Goal: Obtain resource: Download file/media

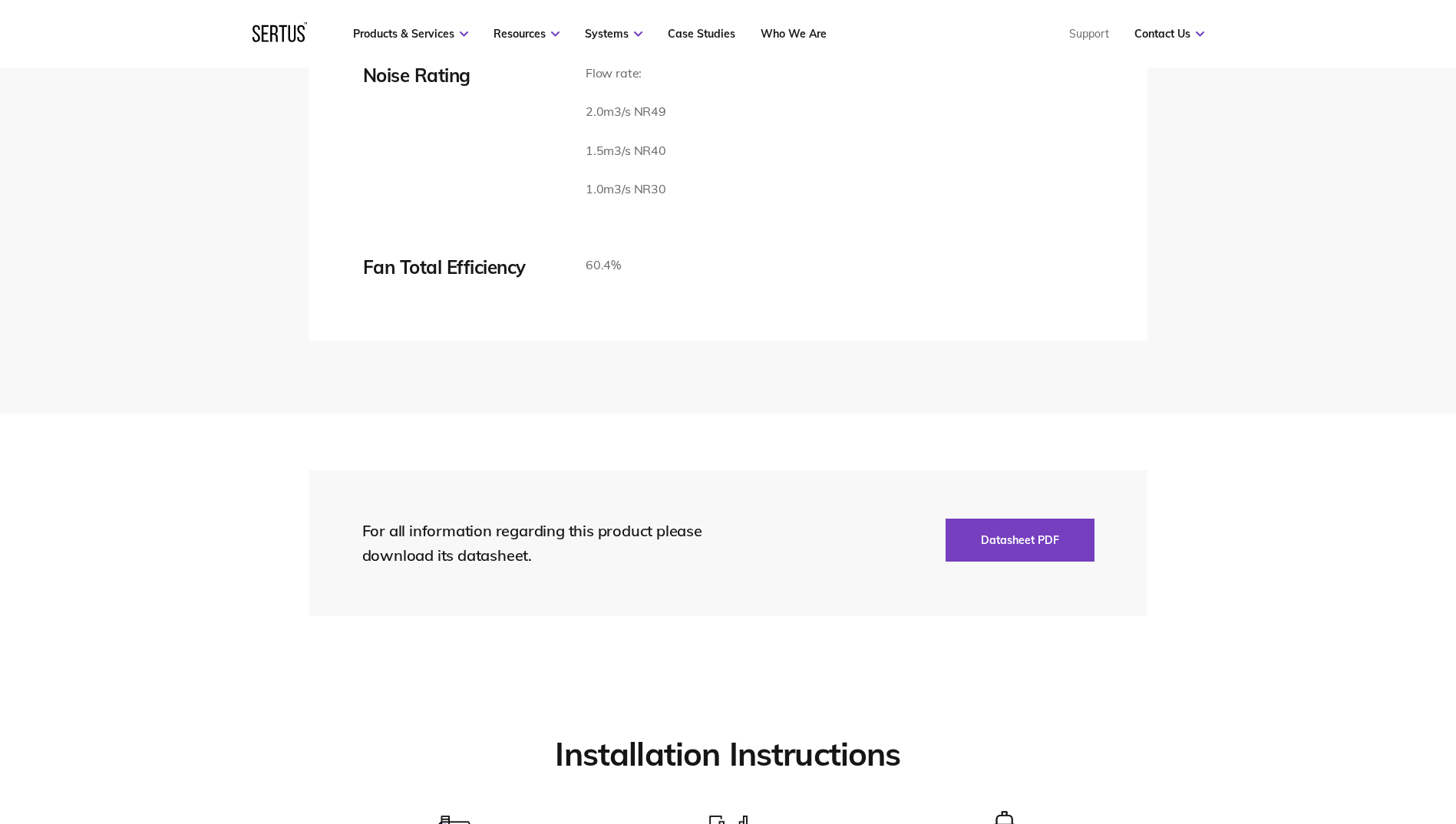
scroll to position [3376, 0]
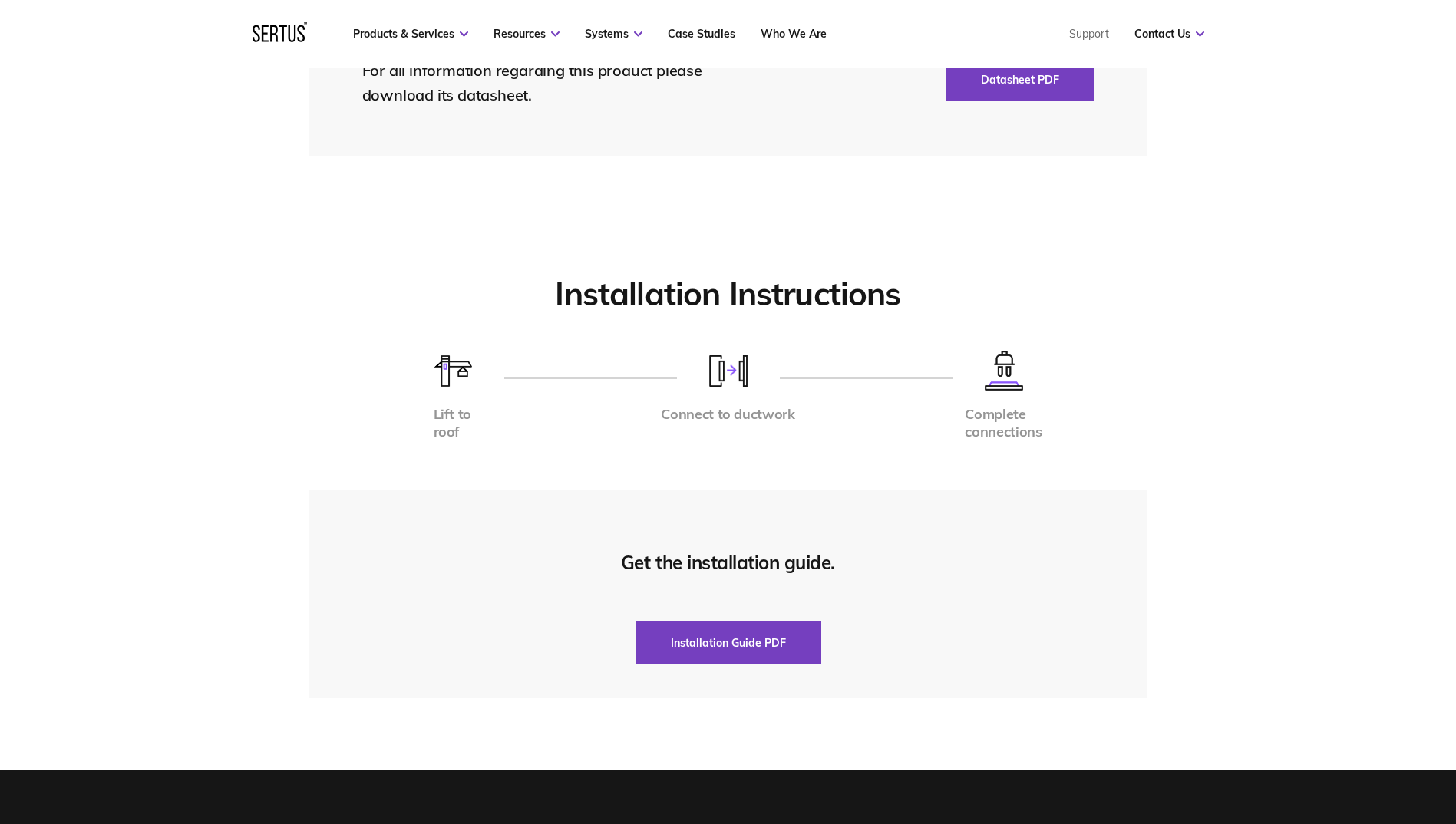
click at [451, 387] on img at bounding box center [453, 370] width 38 height 32
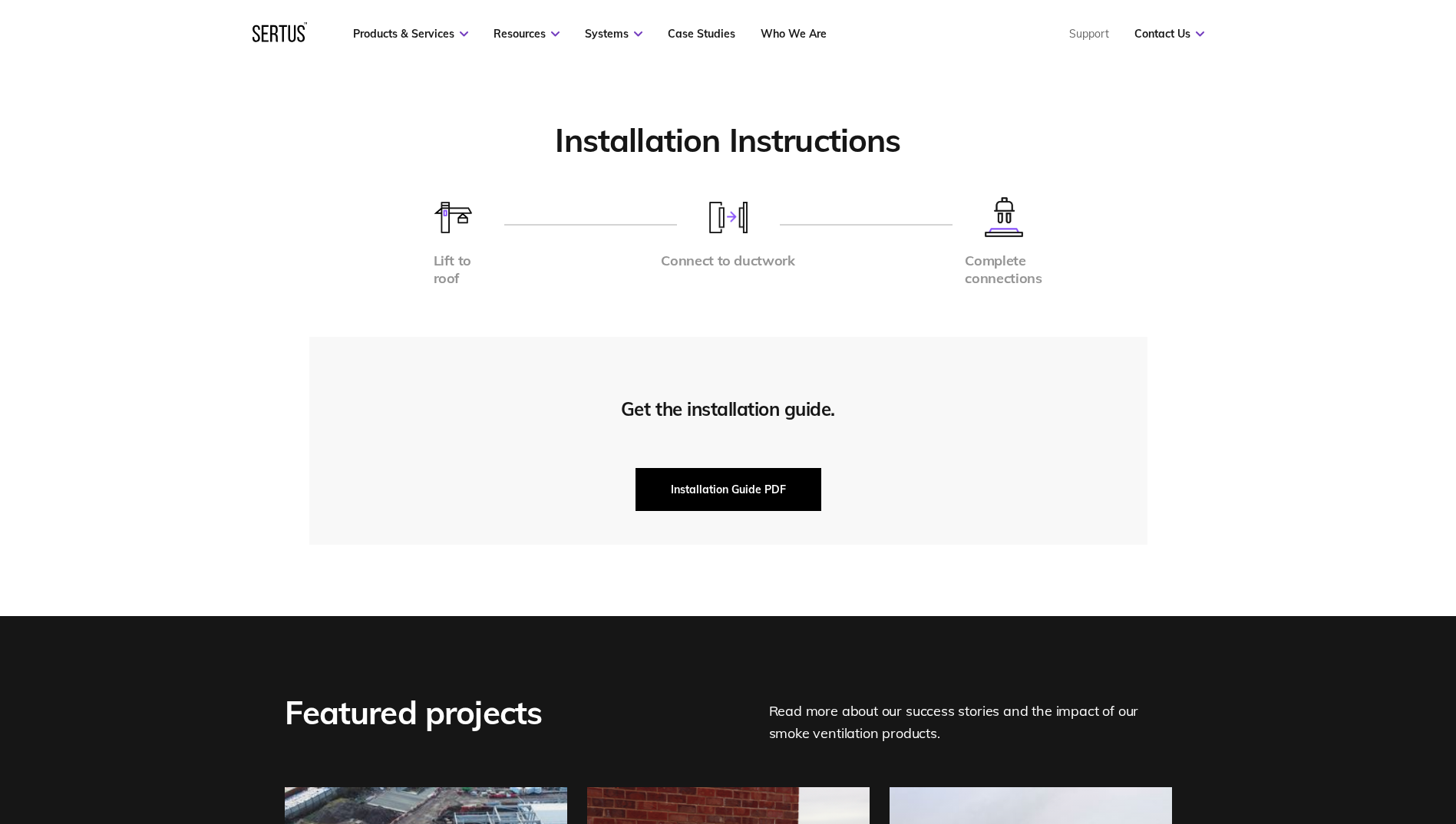
click at [774, 511] on button "Installation Guide PDF" at bounding box center [728, 489] width 186 height 43
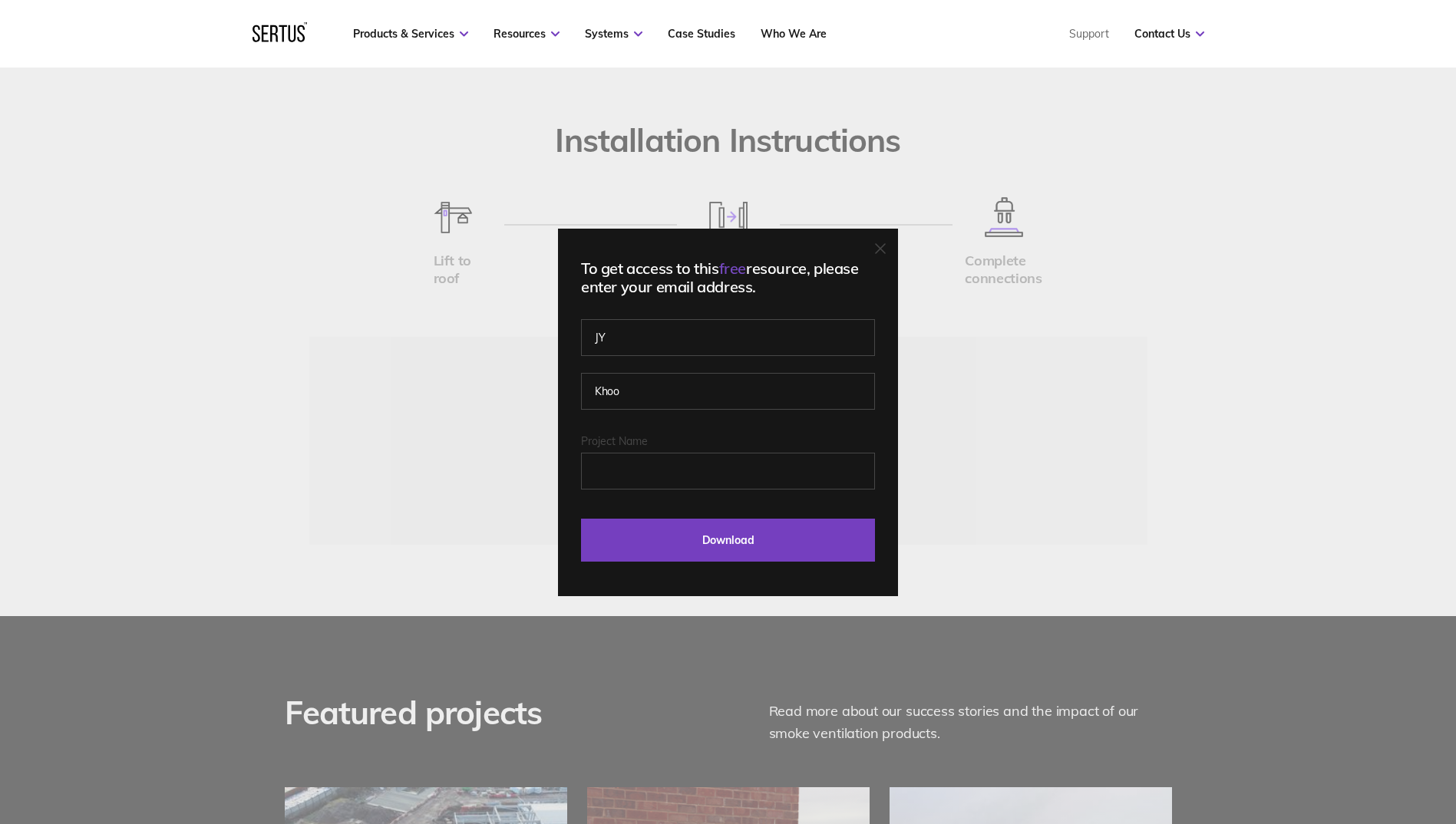
click at [716, 489] on fieldset "Project Name" at bounding box center [728, 474] width 294 height 80
click at [724, 474] on input "Project Name" at bounding box center [728, 471] width 294 height 36
click at [729, 478] on input "Project Name" at bounding box center [728, 471] width 294 height 36
type input "ARch"
click at [766, 540] on input "Download" at bounding box center [728, 540] width 294 height 43
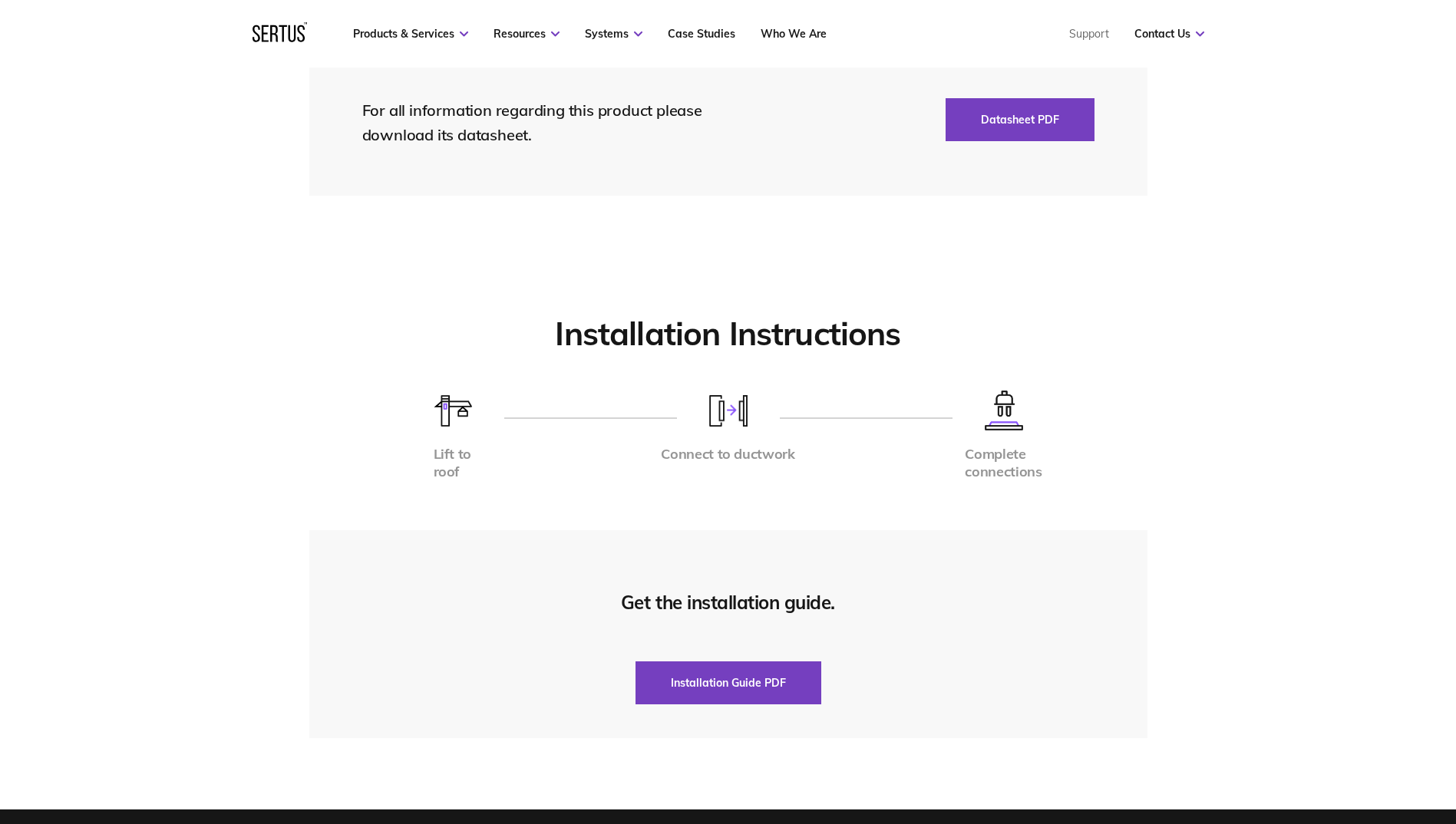
scroll to position [0, 0]
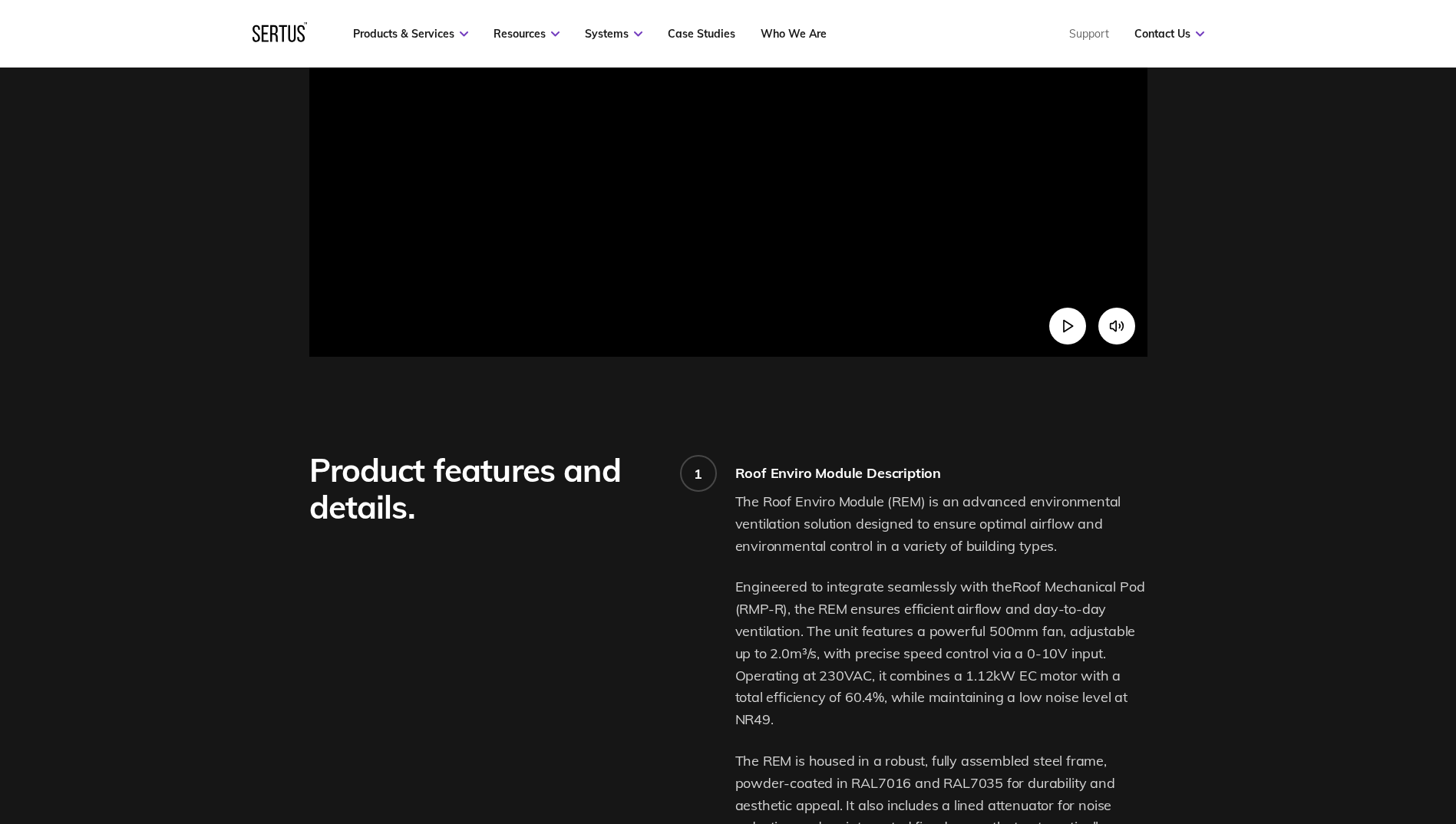
drag, startPoint x: 1235, startPoint y: 490, endPoint x: 1130, endPoint y: 224, distance: 286.0
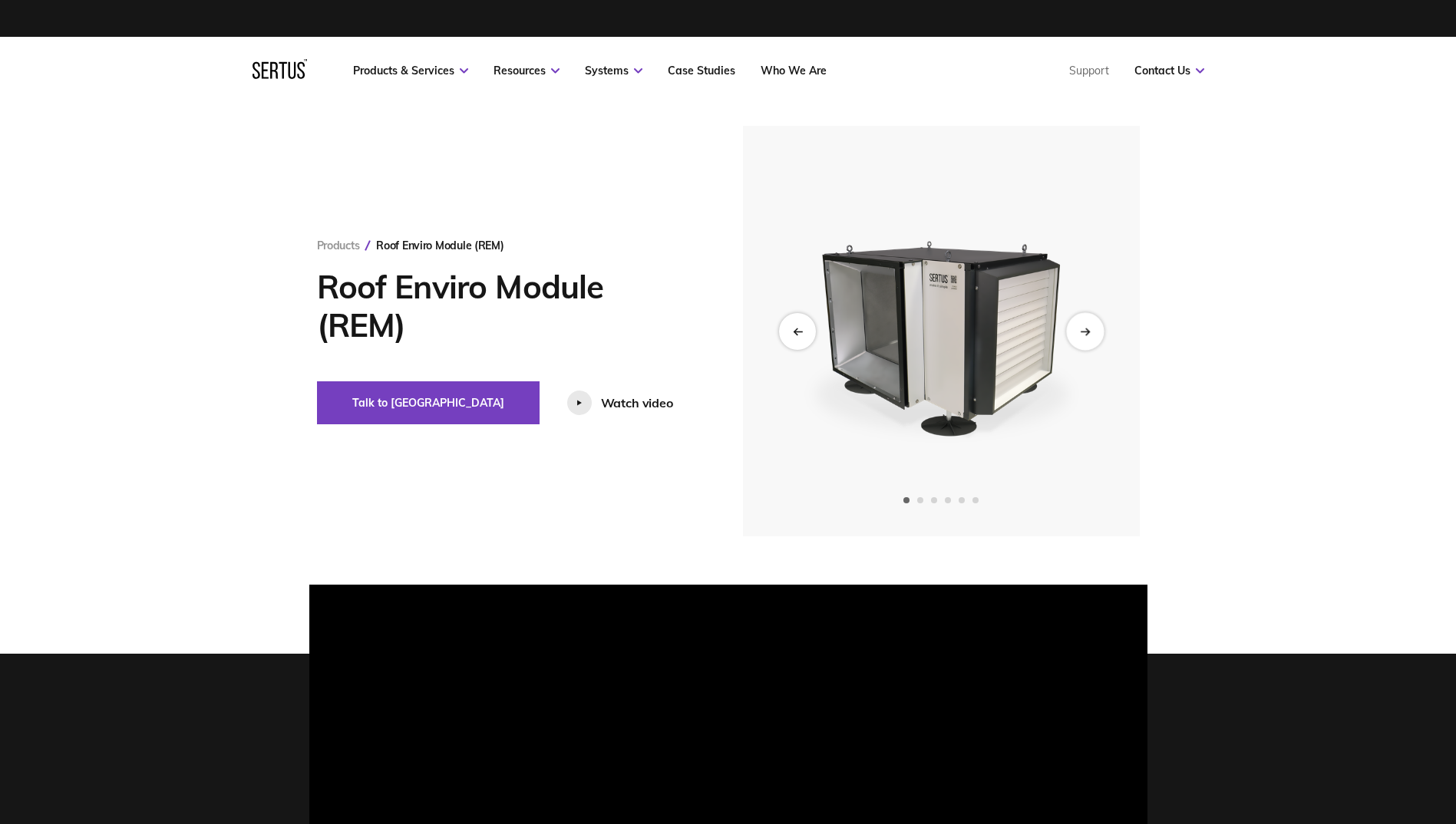
click at [1076, 338] on div "Next slide" at bounding box center [1085, 331] width 37 height 37
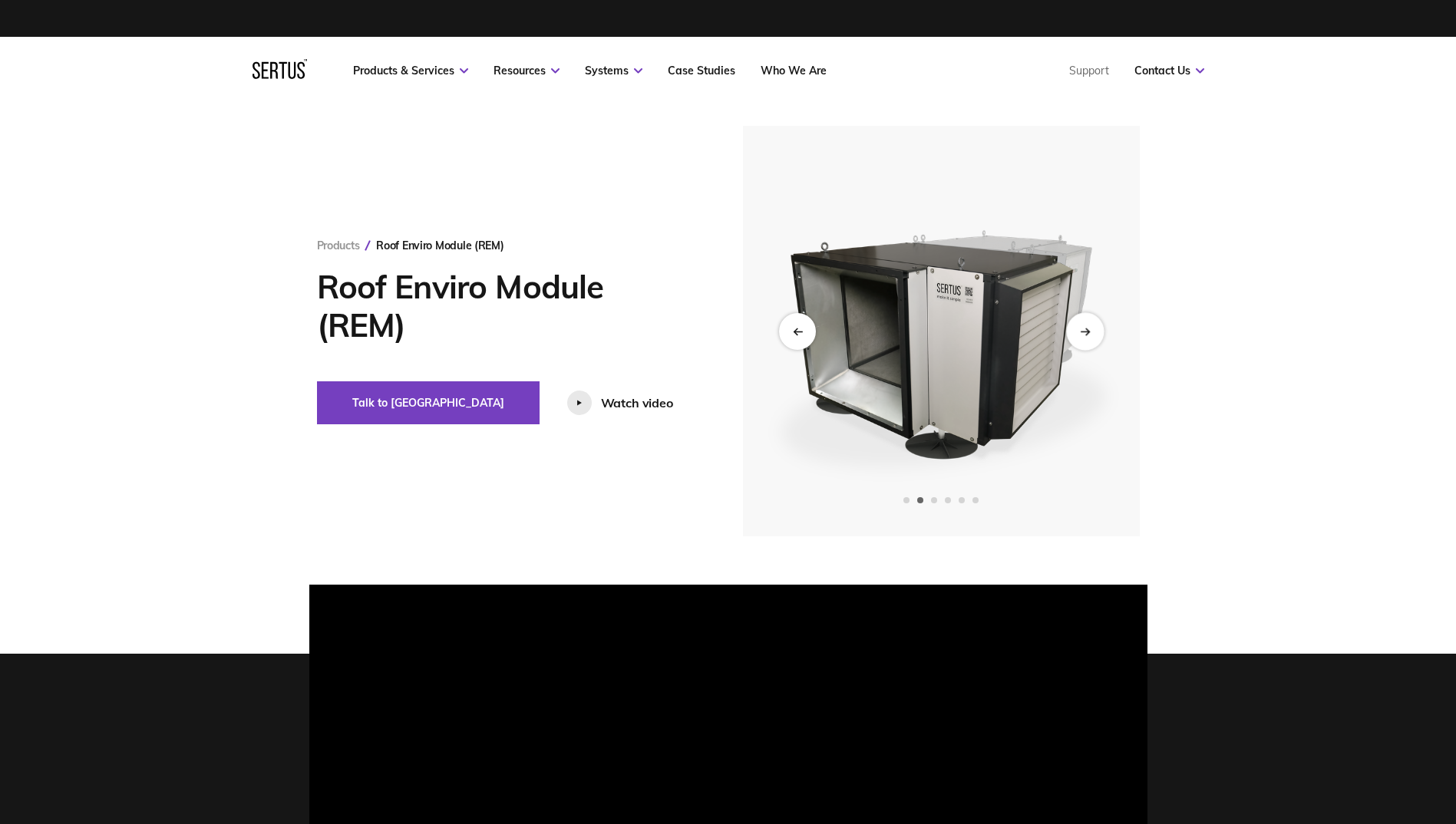
click at [1076, 338] on div "Next slide" at bounding box center [1085, 331] width 37 height 37
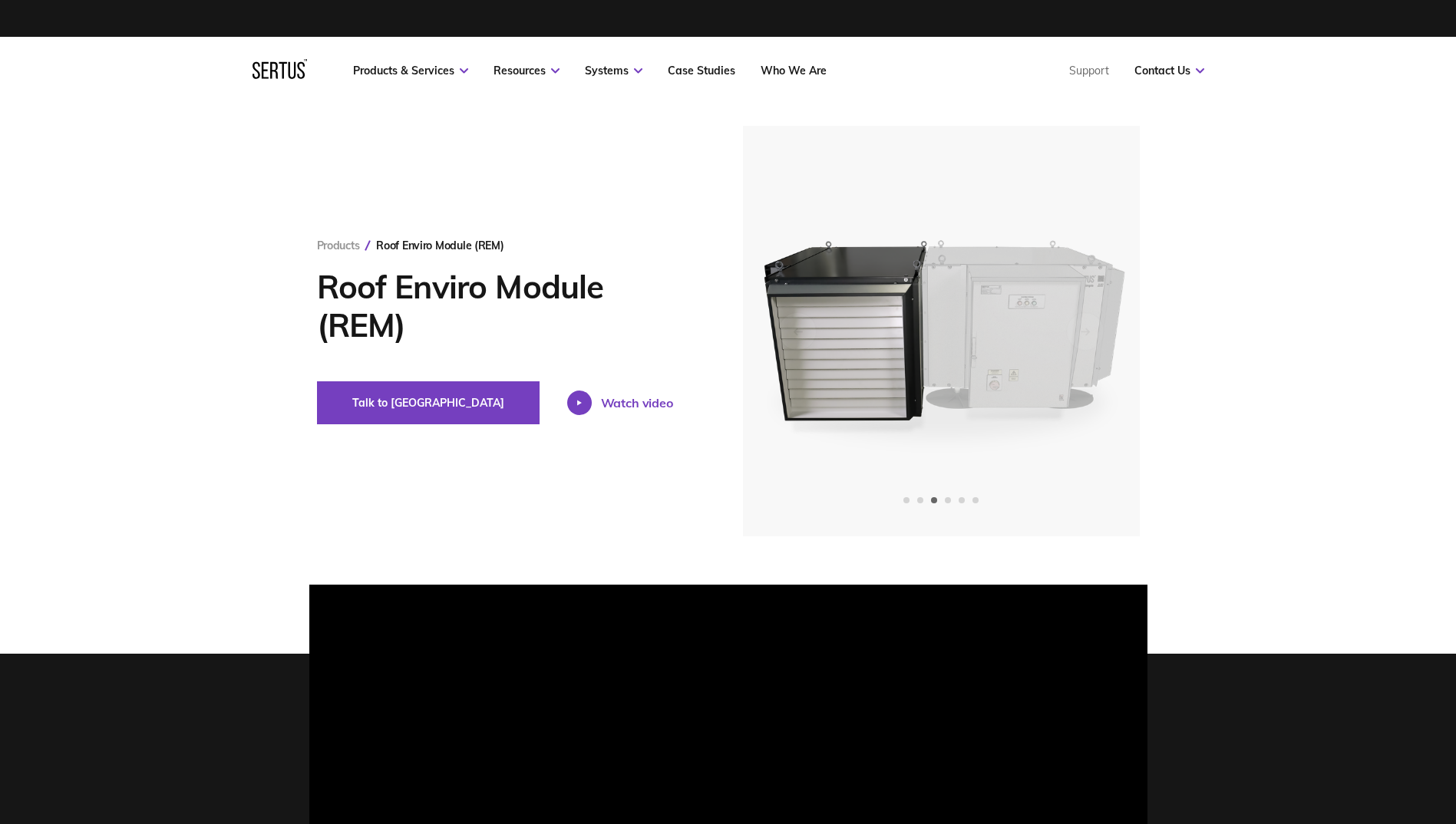
click at [601, 397] on div "Watch video" at bounding box center [636, 403] width 72 height 15
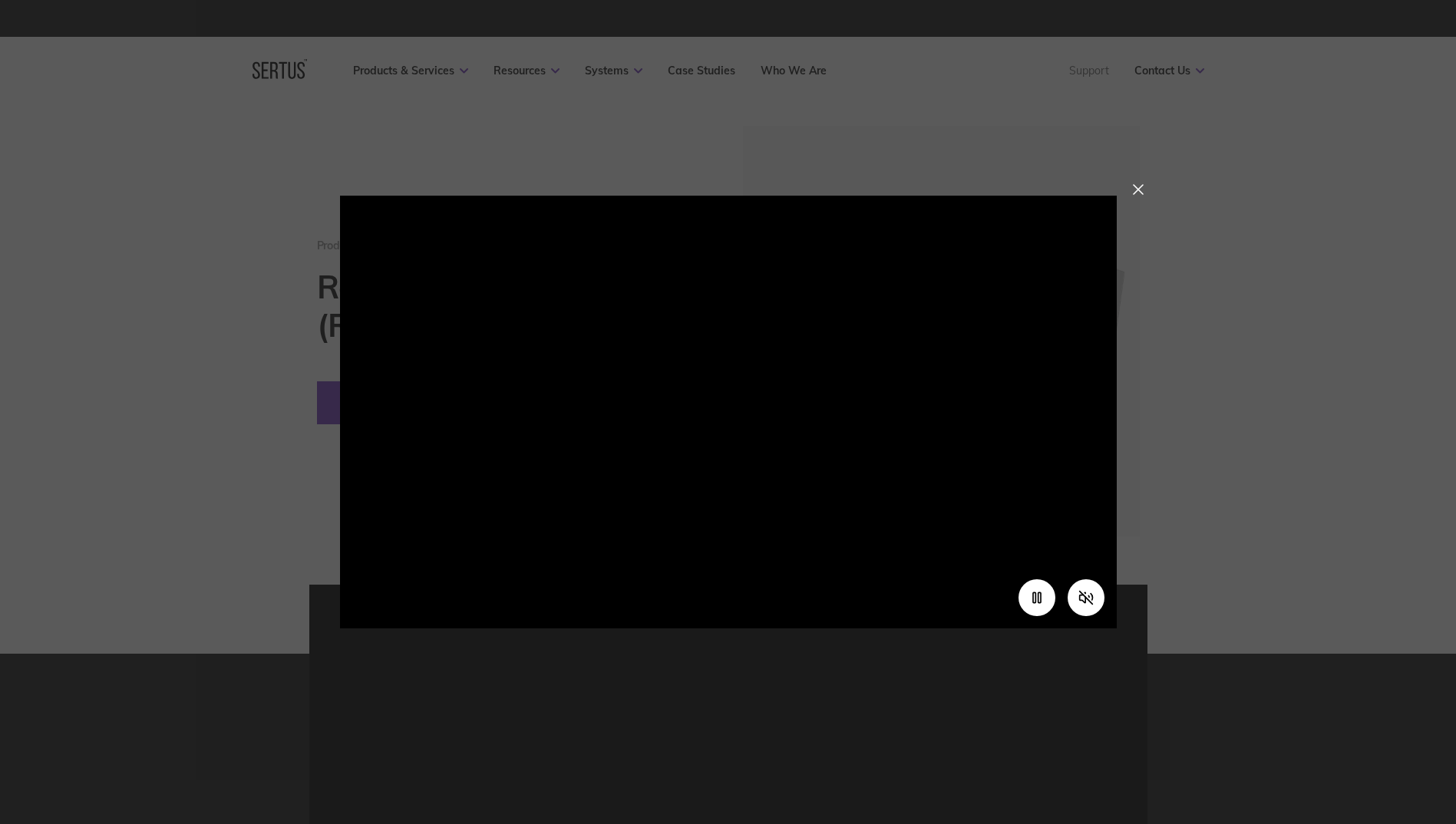
click at [865, 434] on video at bounding box center [728, 389] width 776 height 388
drag, startPoint x: 865, startPoint y: 434, endPoint x: 744, endPoint y: 402, distance: 125.2
click at [744, 402] on video at bounding box center [728, 389] width 776 height 388
click at [1087, 596] on icon "Unmute video" at bounding box center [1086, 598] width 16 height 16
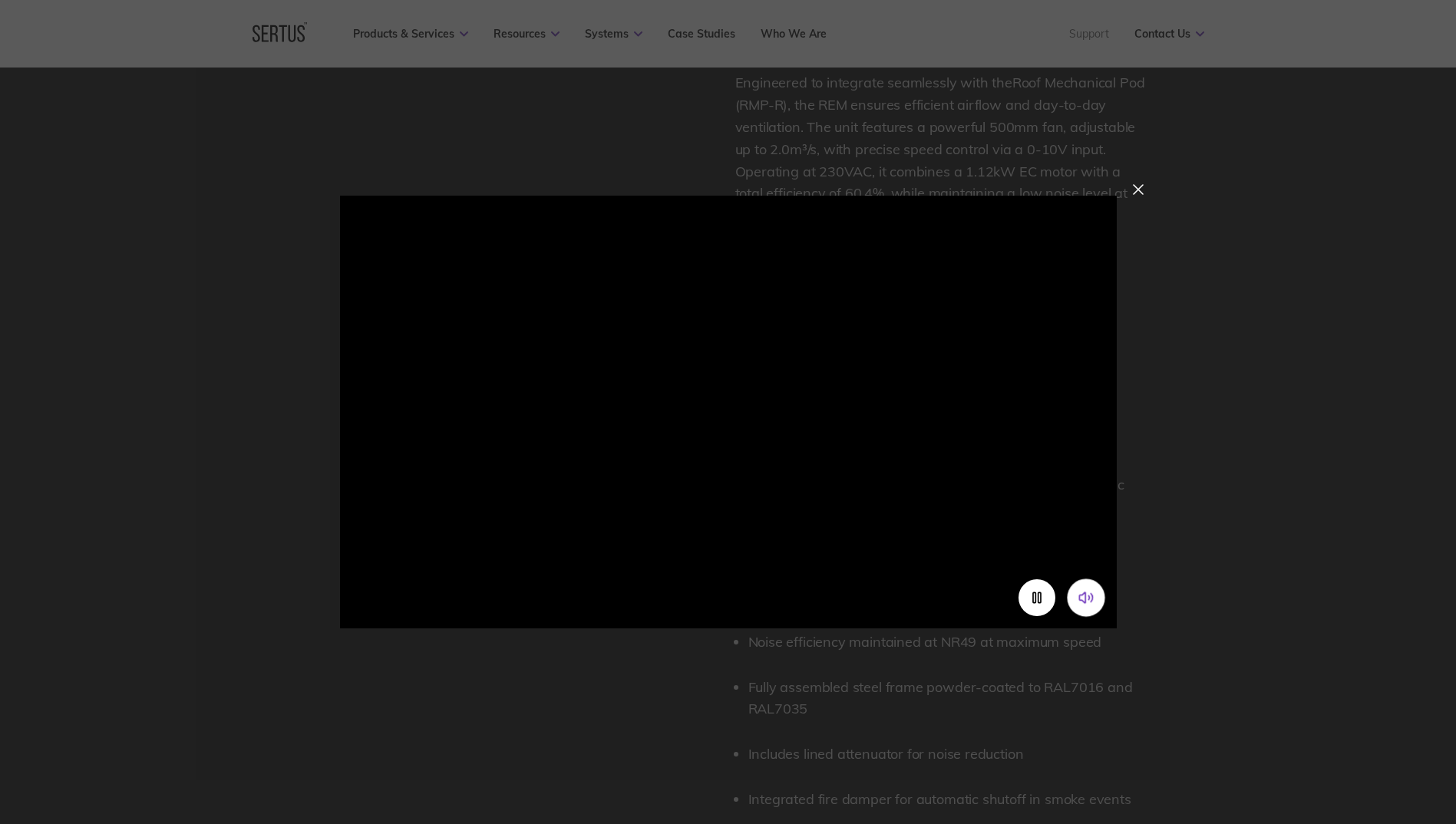
scroll to position [767, 0]
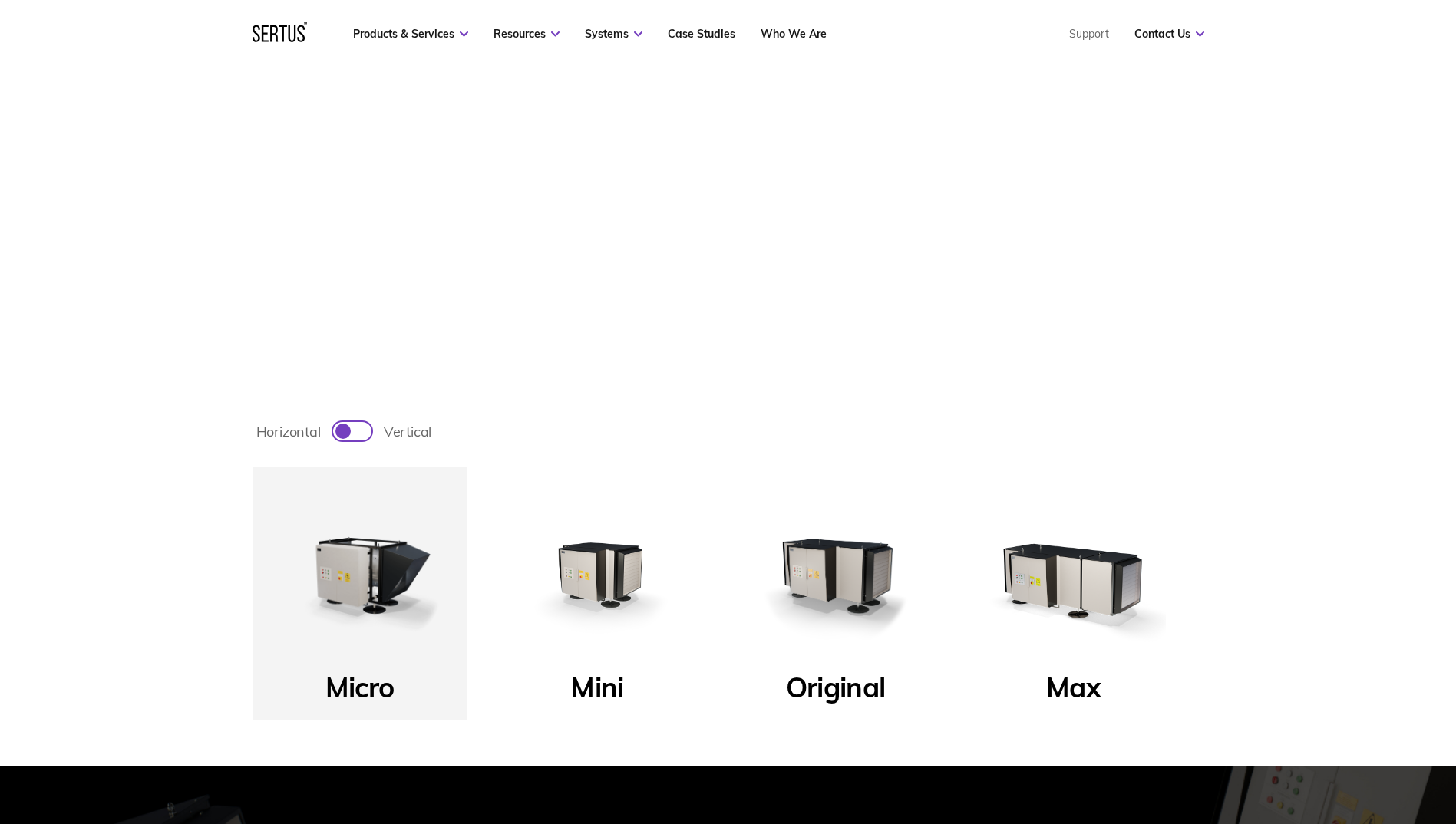
scroll to position [460, 0]
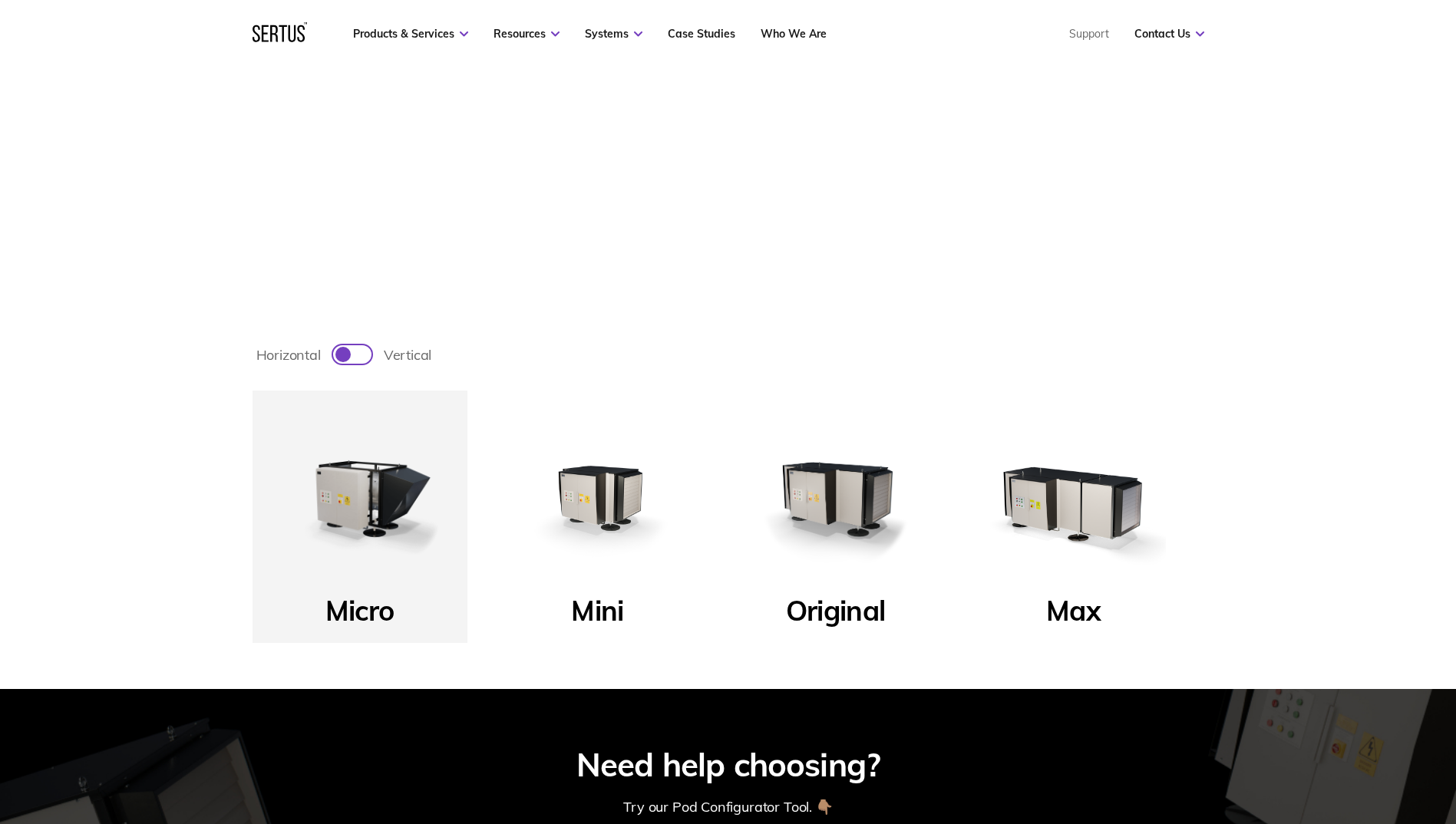
click at [631, 588] on img at bounding box center [598, 498] width 184 height 184
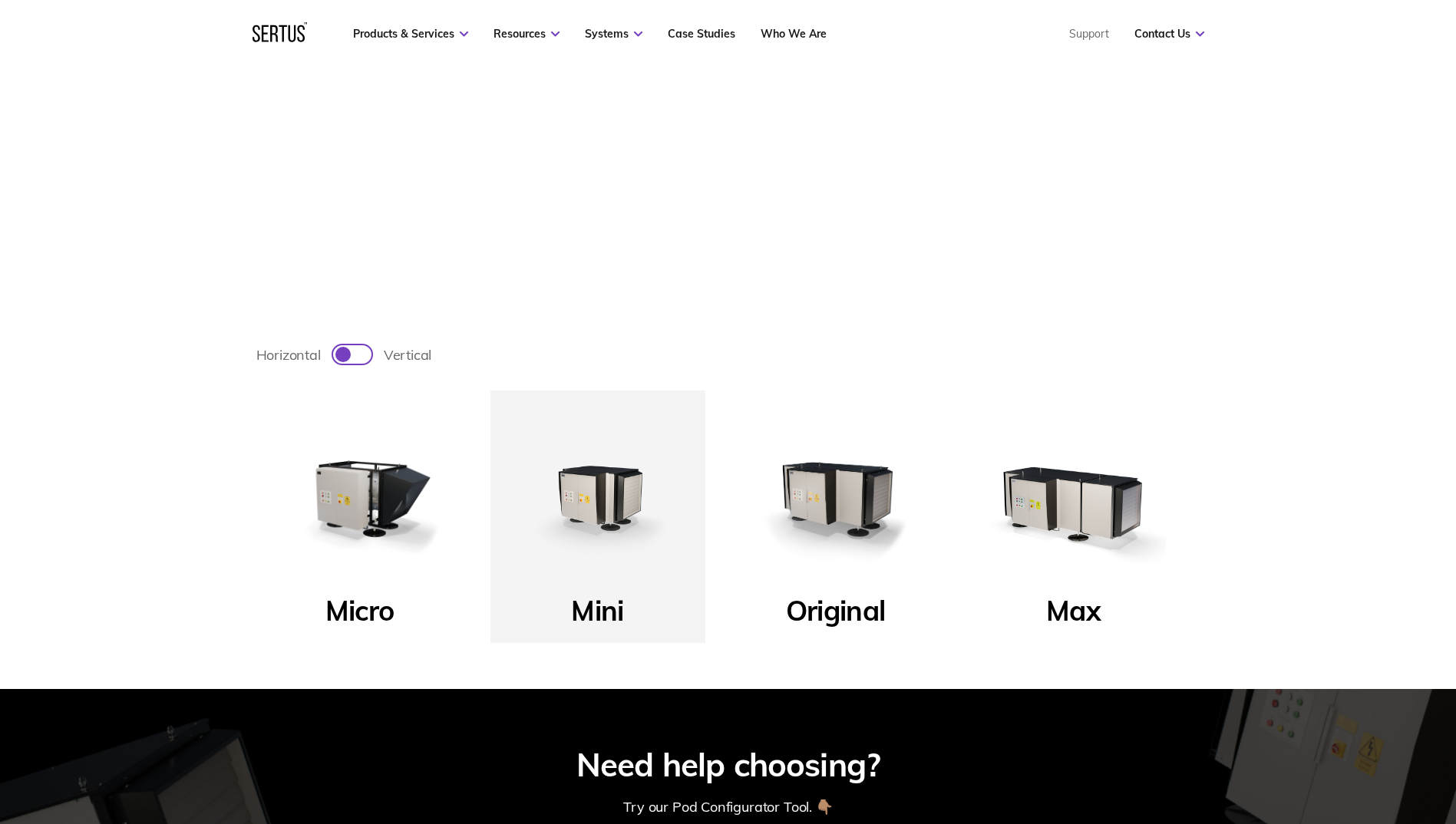
click at [631, 588] on img at bounding box center [598, 498] width 184 height 184
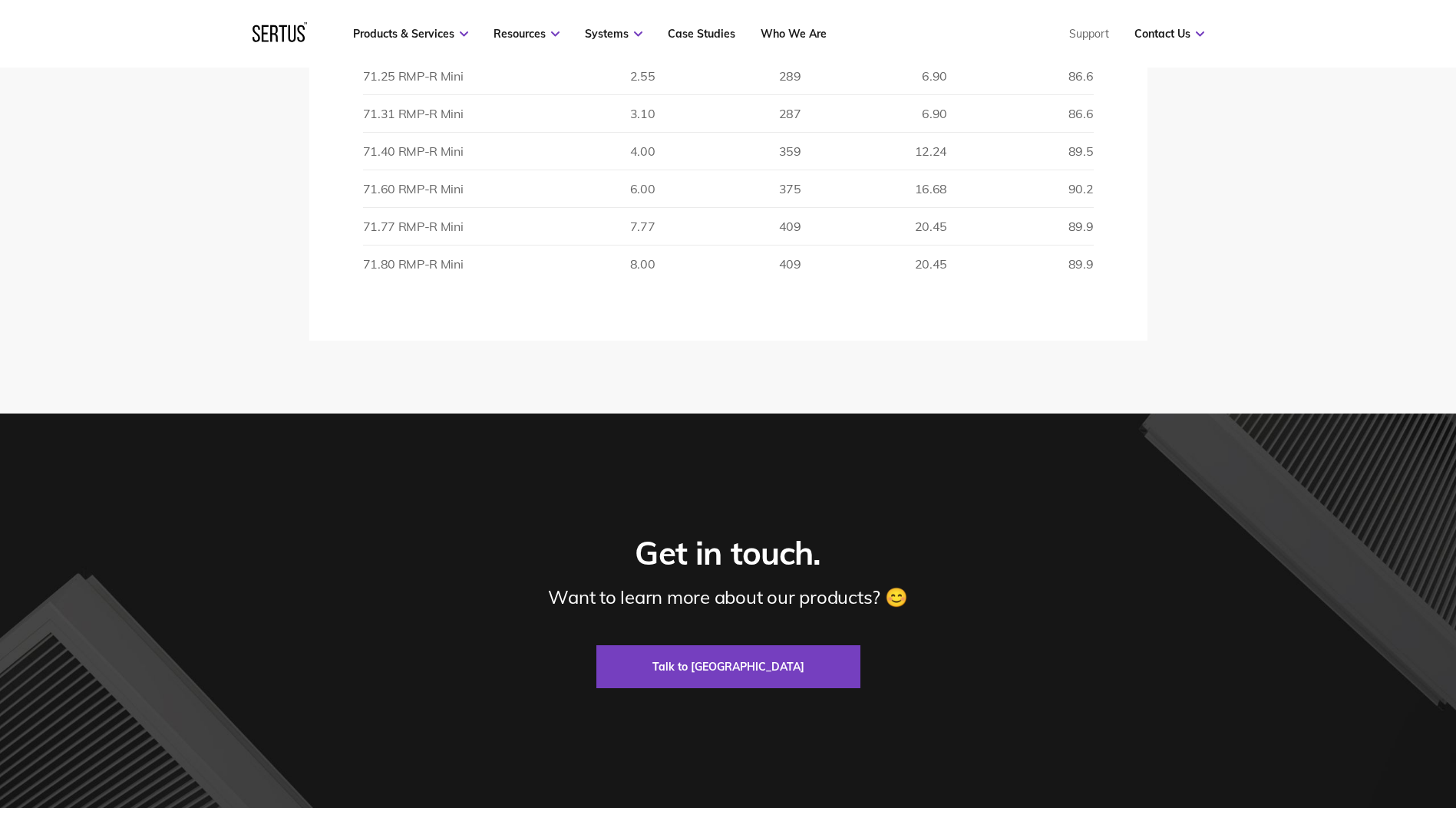
scroll to position [2531, 0]
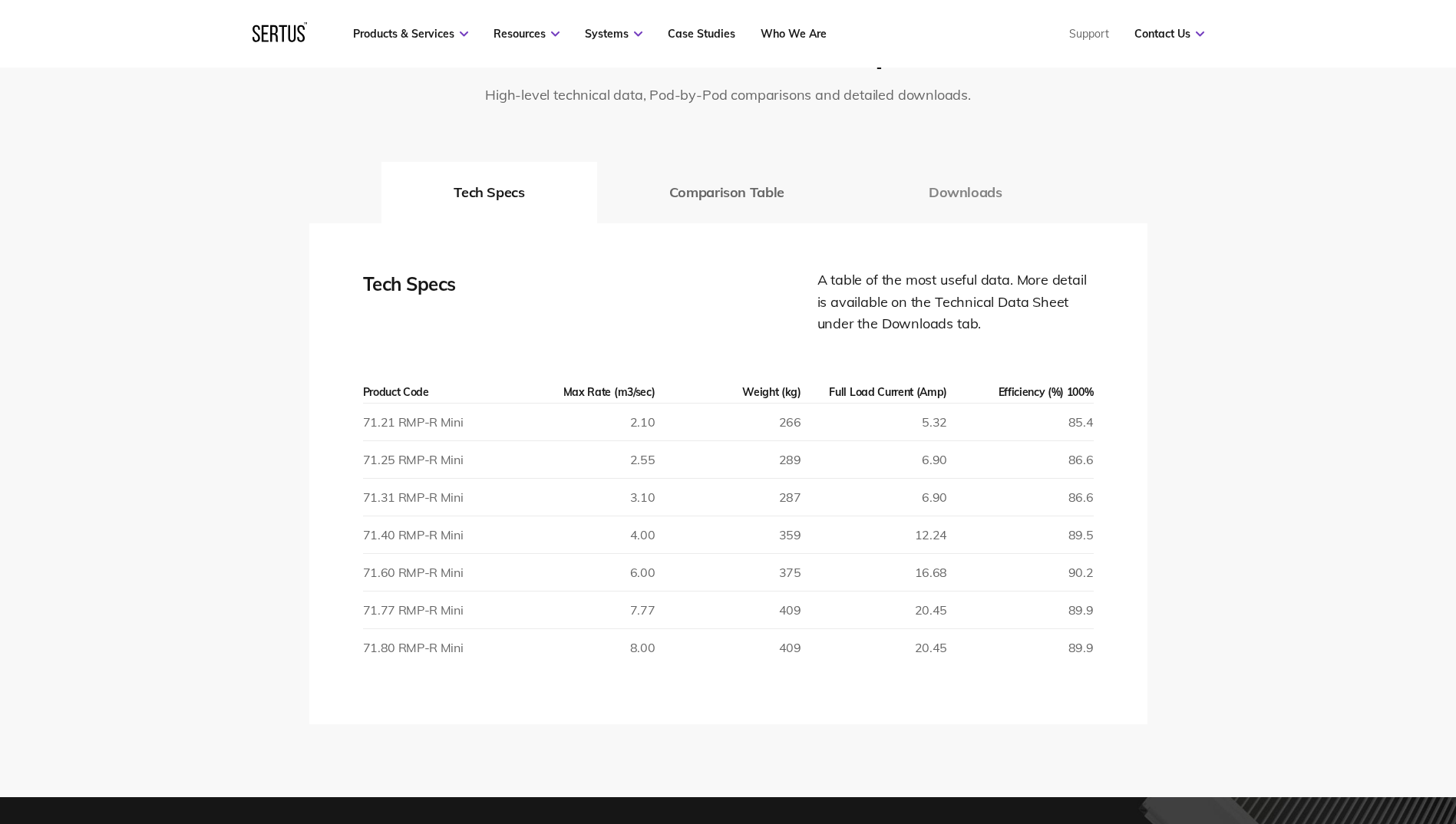
click at [929, 200] on button "Downloads" at bounding box center [966, 193] width 218 height 61
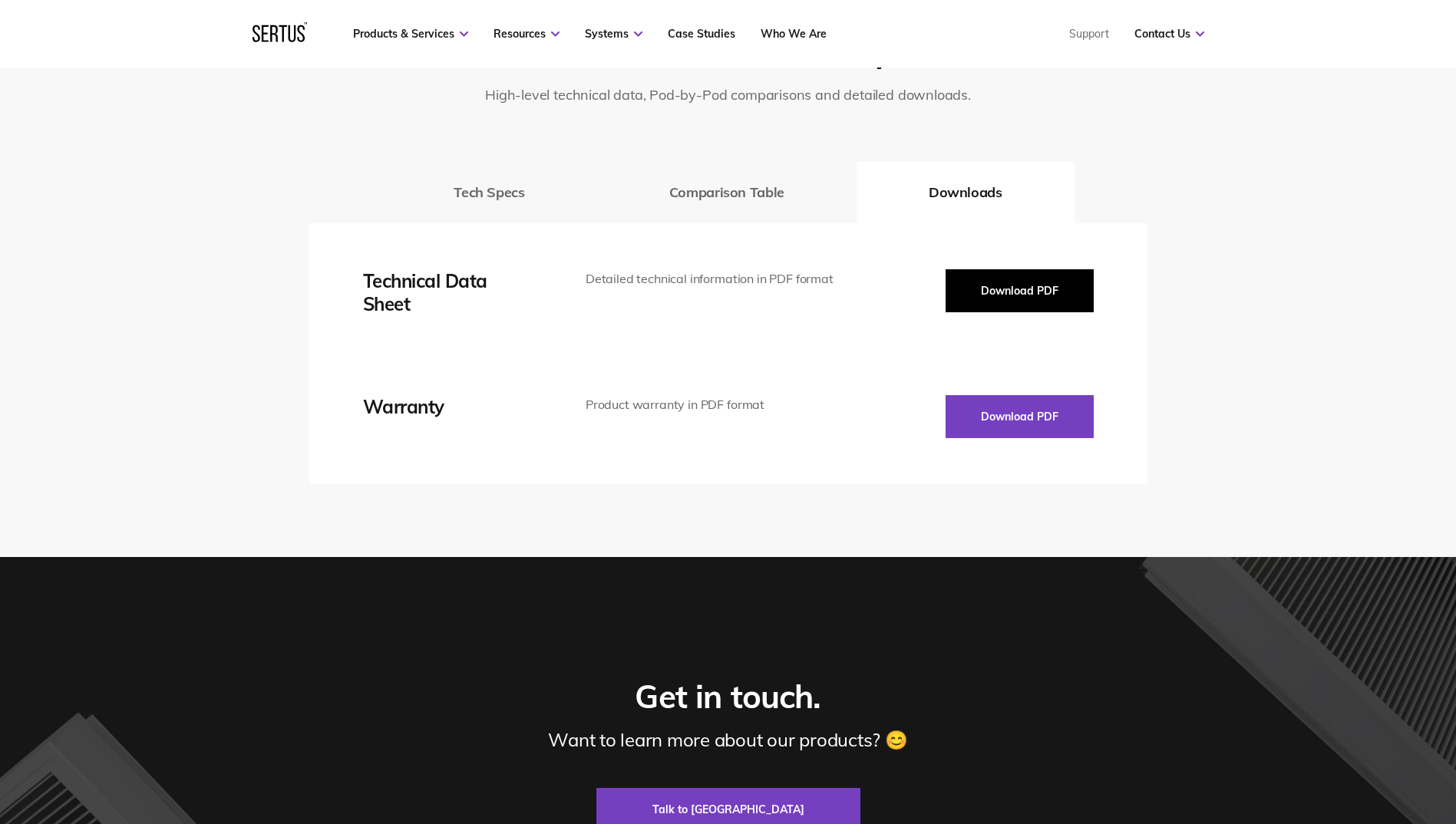
click at [1025, 285] on button "Download PDF" at bounding box center [1019, 291] width 148 height 43
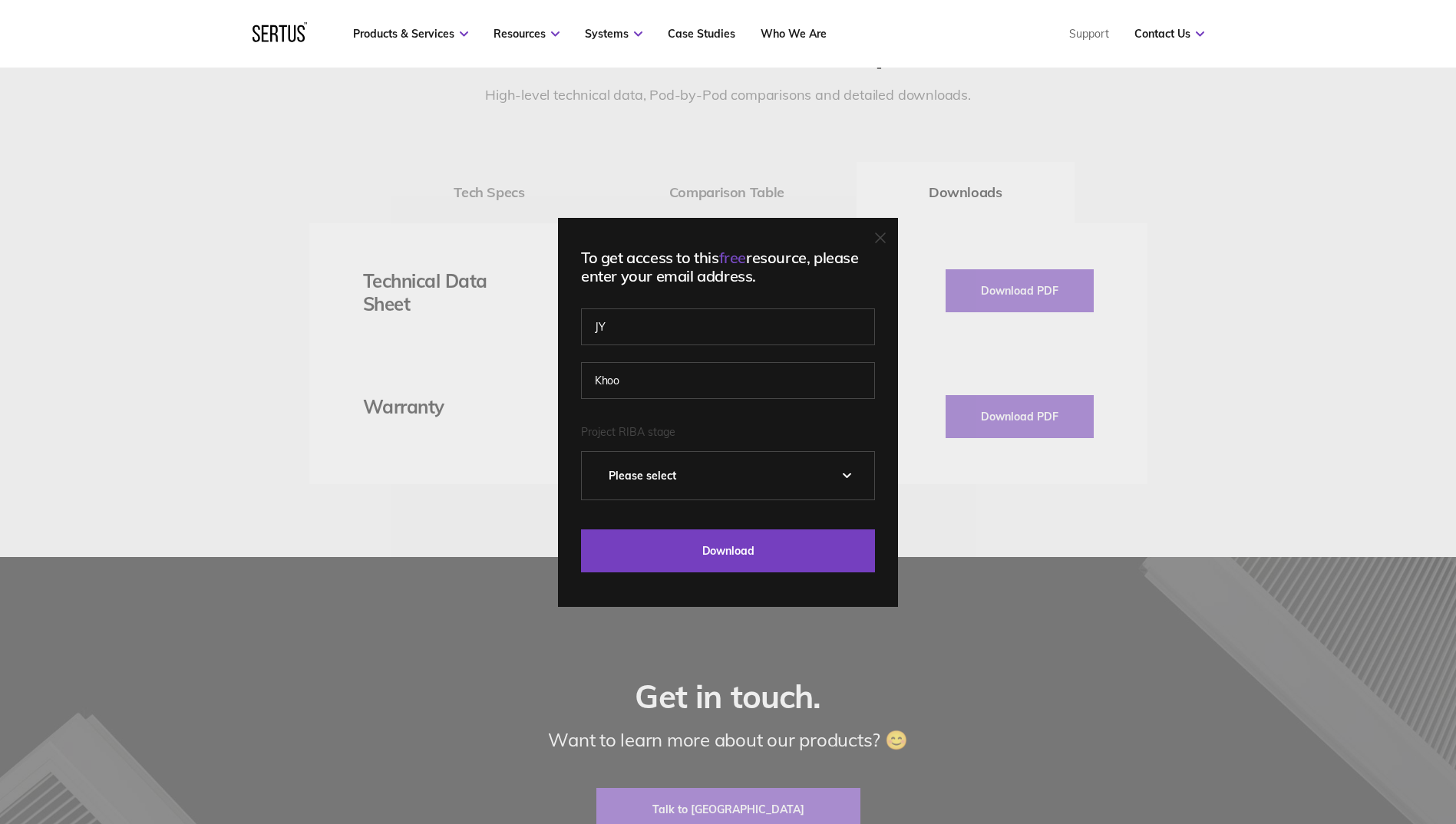
click at [705, 465] on select "Please Select 0 – Strategic Definition 1 - Preparation & Brief 2 - Concept Desi…" at bounding box center [728, 476] width 293 height 48
select select "4 - Technical Design"
click at [587, 452] on select "Please Select 0 – Strategic Definition 1 - Preparation & Brief 2 - Concept Desi…" at bounding box center [728, 476] width 293 height 48
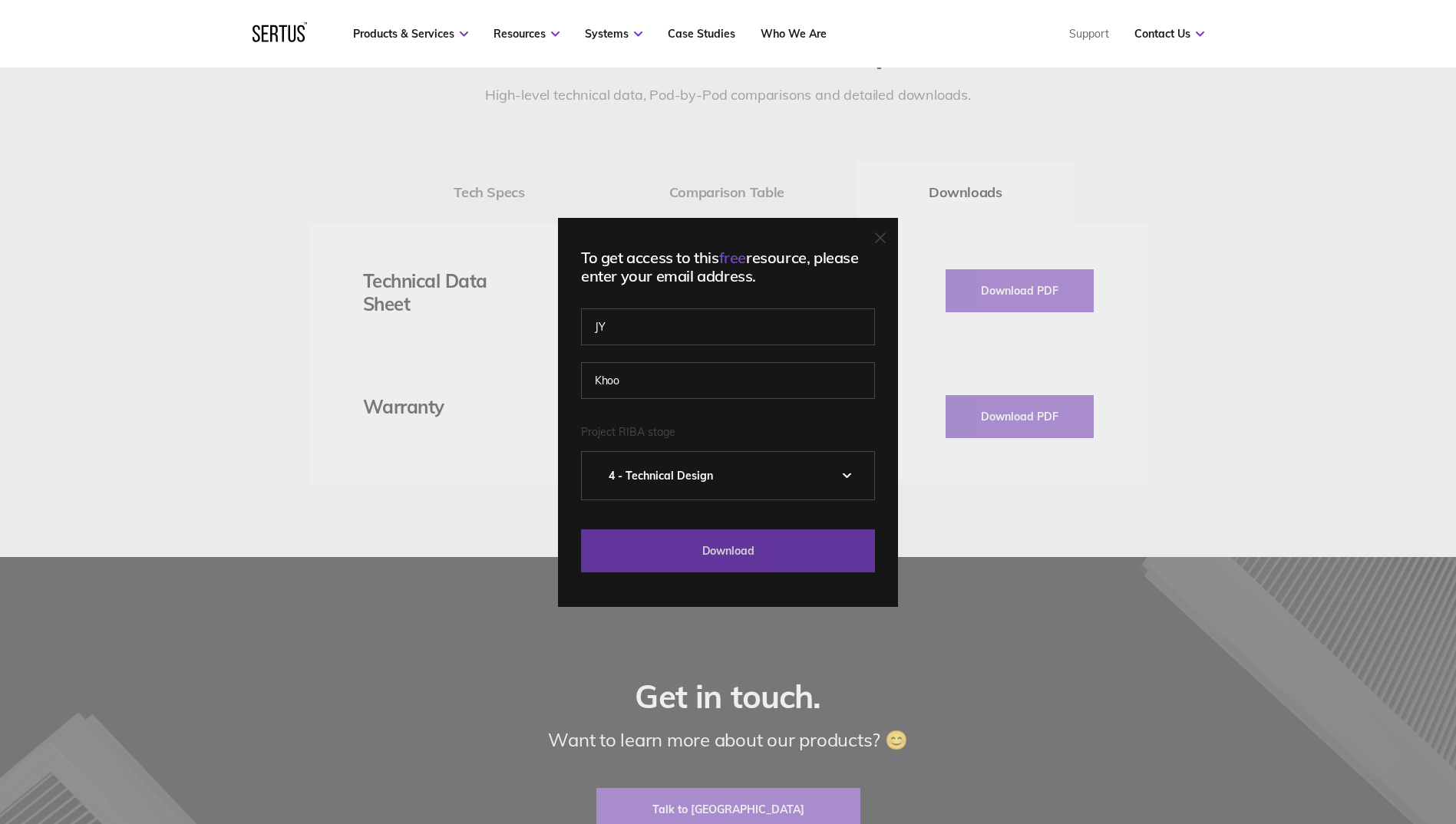
click at [707, 551] on input "Download" at bounding box center [728, 551] width 294 height 43
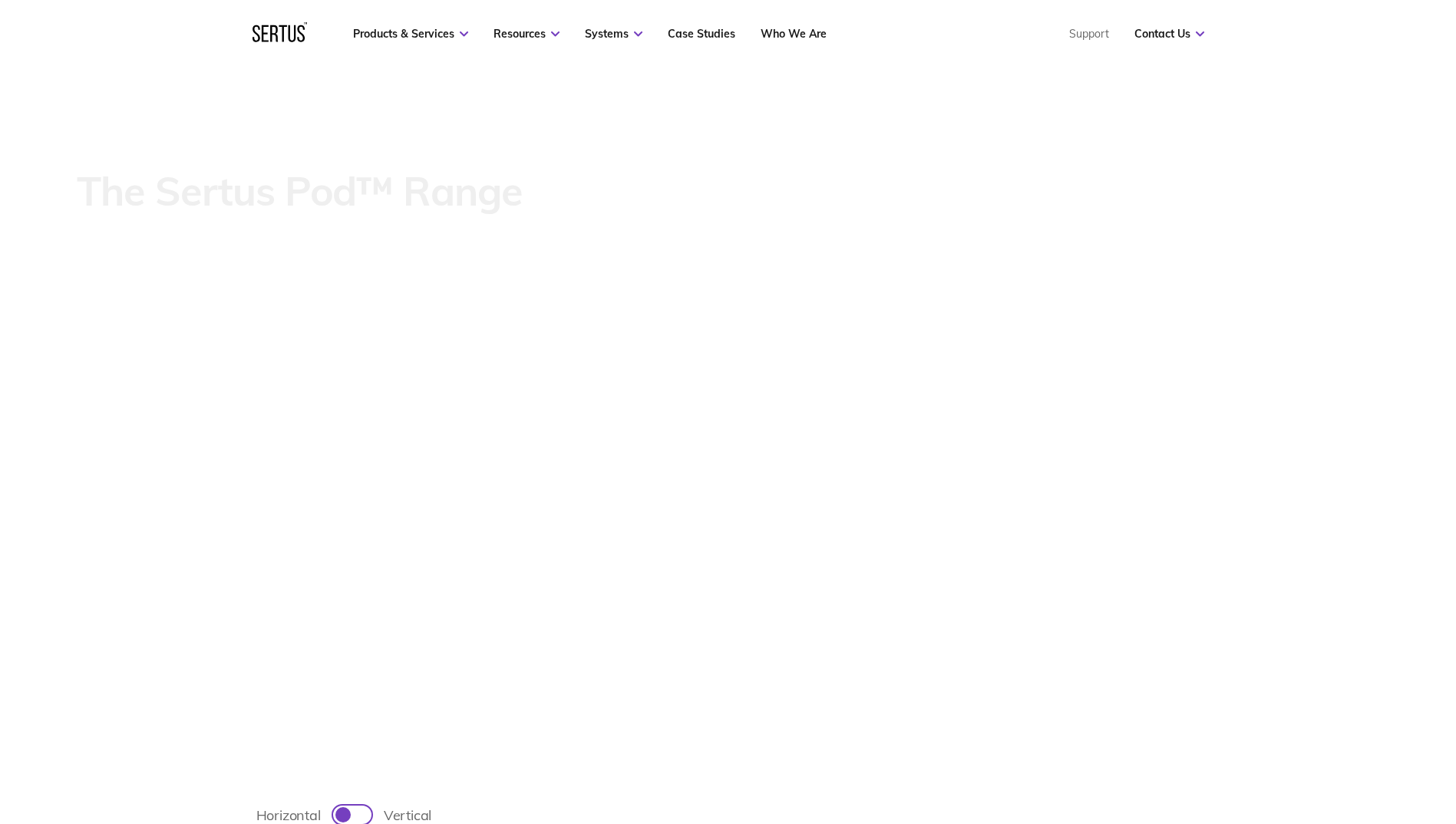
scroll to position [307, 0]
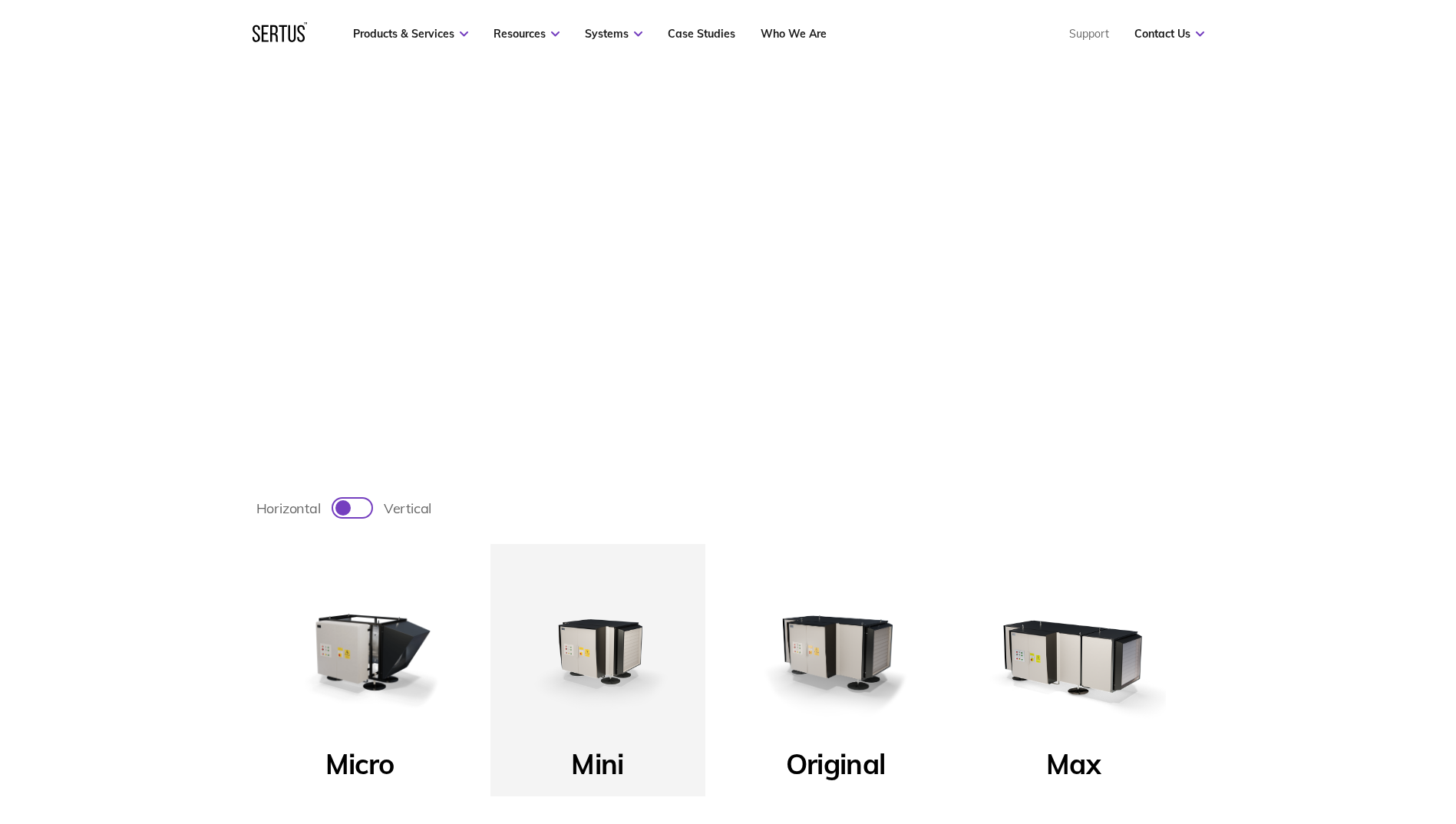
click at [340, 509] on div at bounding box center [344, 507] width 15 height 15
checkbox input "true"
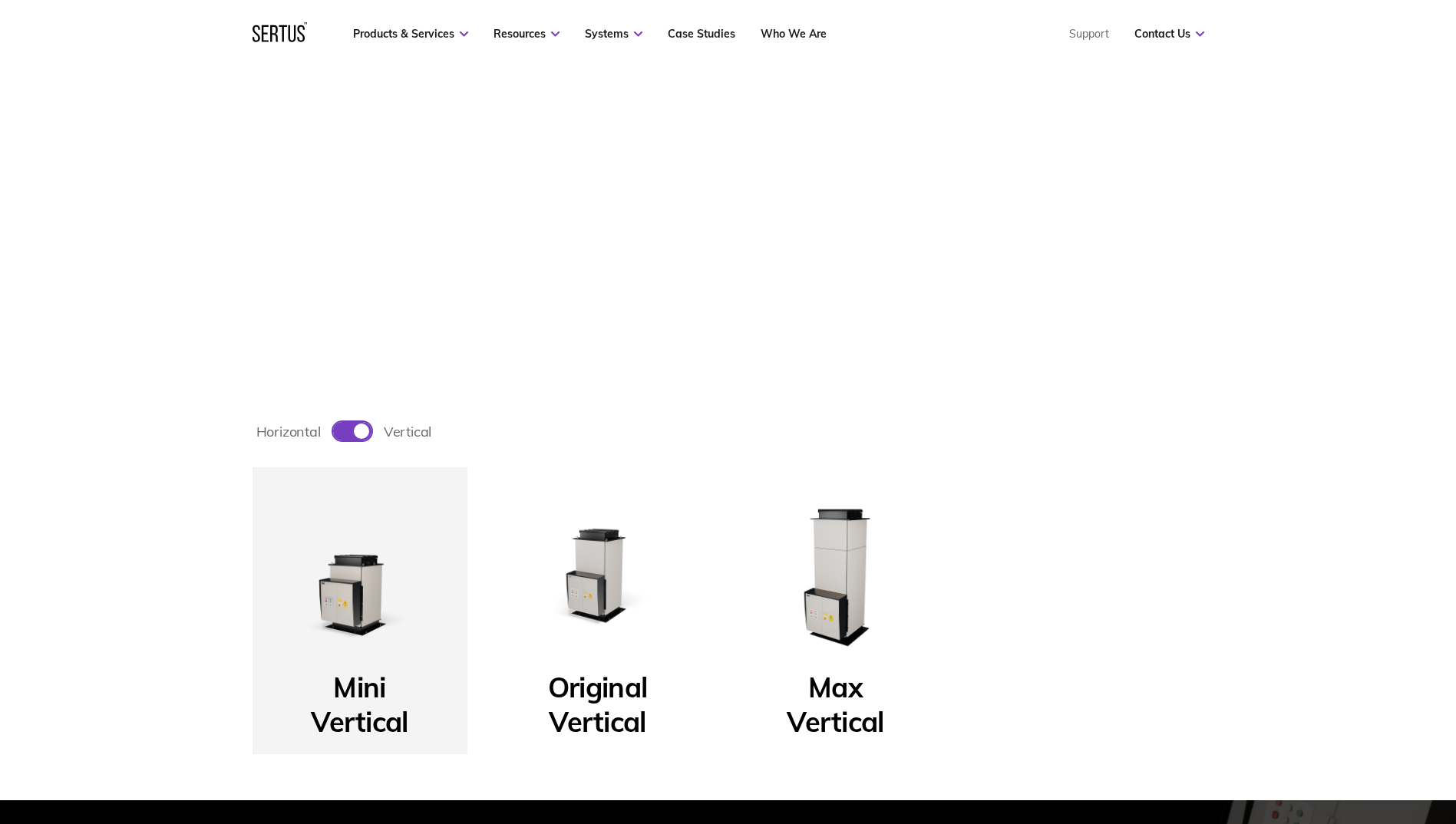
scroll to position [460, 0]
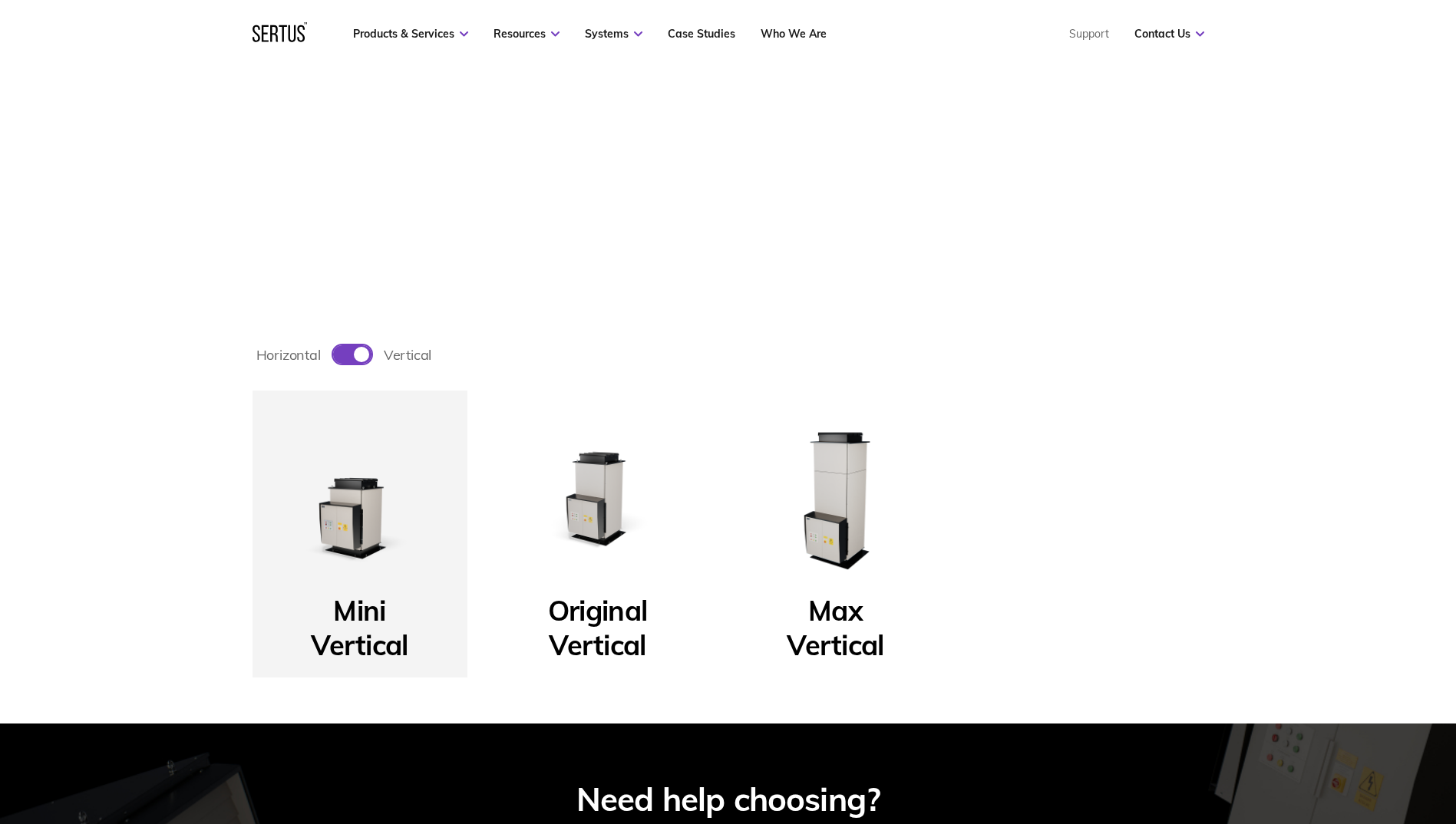
click at [575, 528] on img at bounding box center [598, 498] width 184 height 184
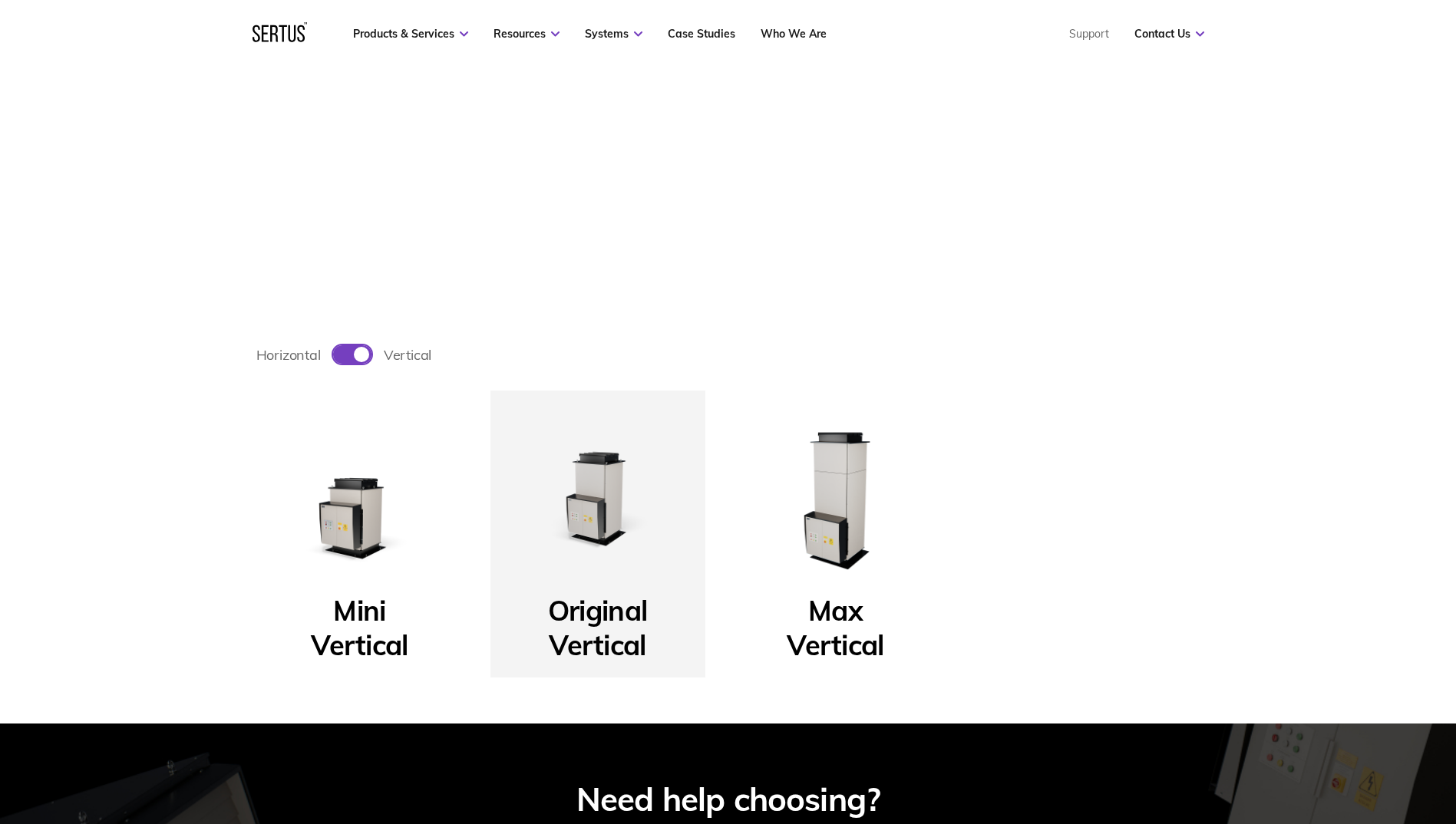
drag, startPoint x: 460, startPoint y: 550, endPoint x: 451, endPoint y: 553, distance: 9.5
click at [459, 550] on div "Mini Vertical" at bounding box center [360, 533] width 215 height 287
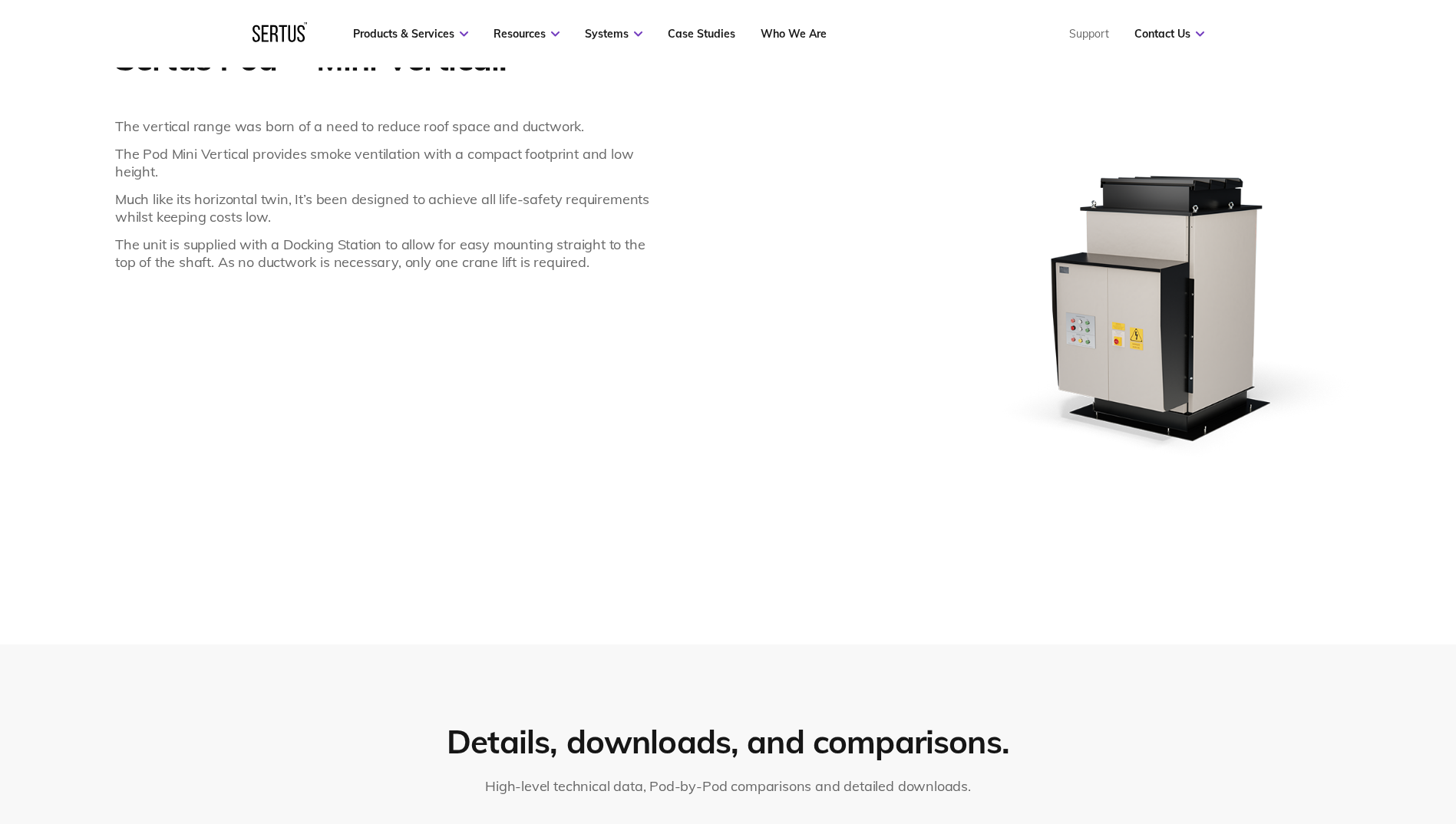
scroll to position [1381, 0]
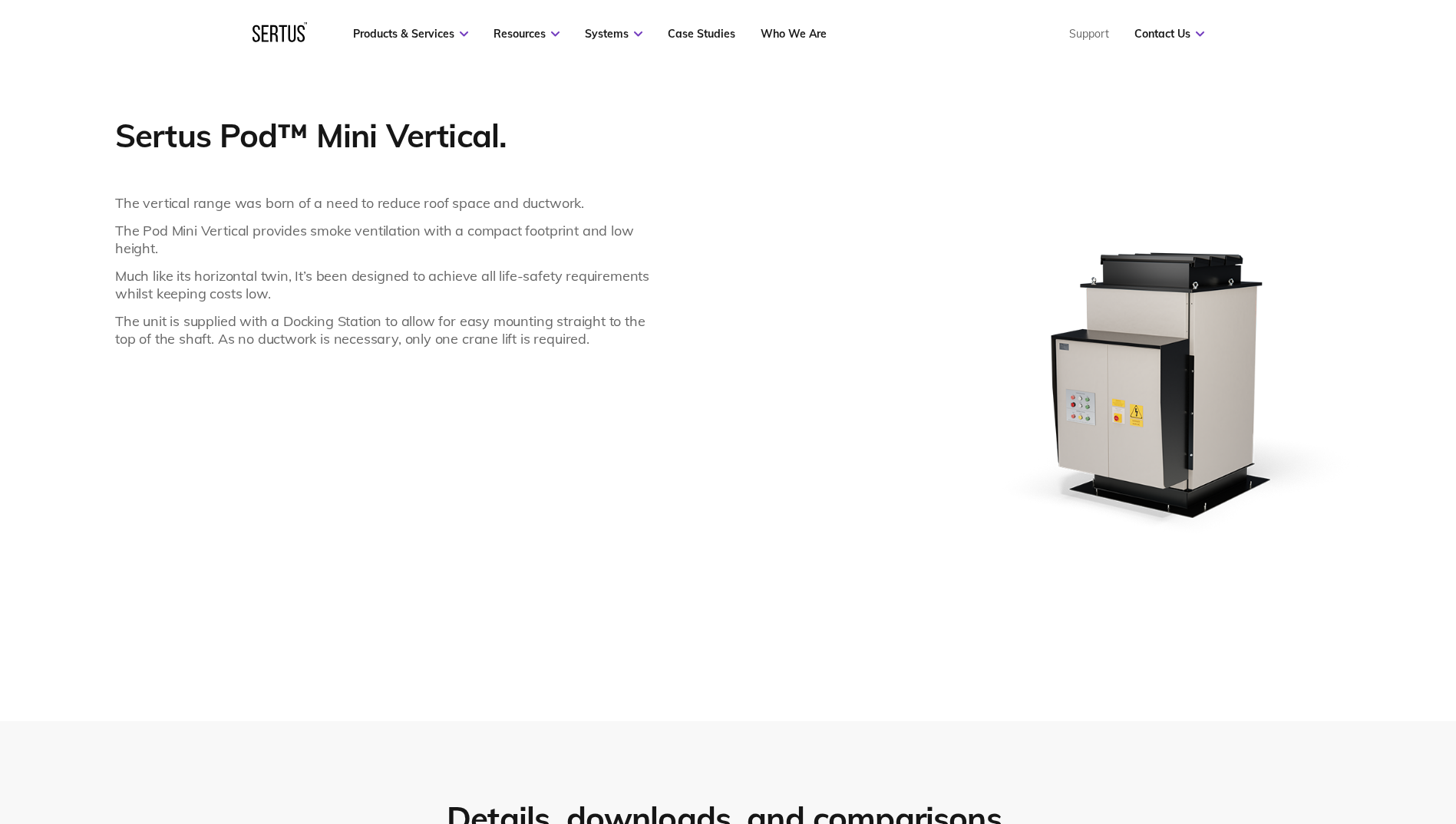
drag, startPoint x: 565, startPoint y: 495, endPoint x: 492, endPoint y: 491, distance: 73.1
click at [492, 491] on div "Sertus Pod™ Mini Vertical. The vertical range was born of a need to reduce roof…" at bounding box center [383, 418] width 537 height 606
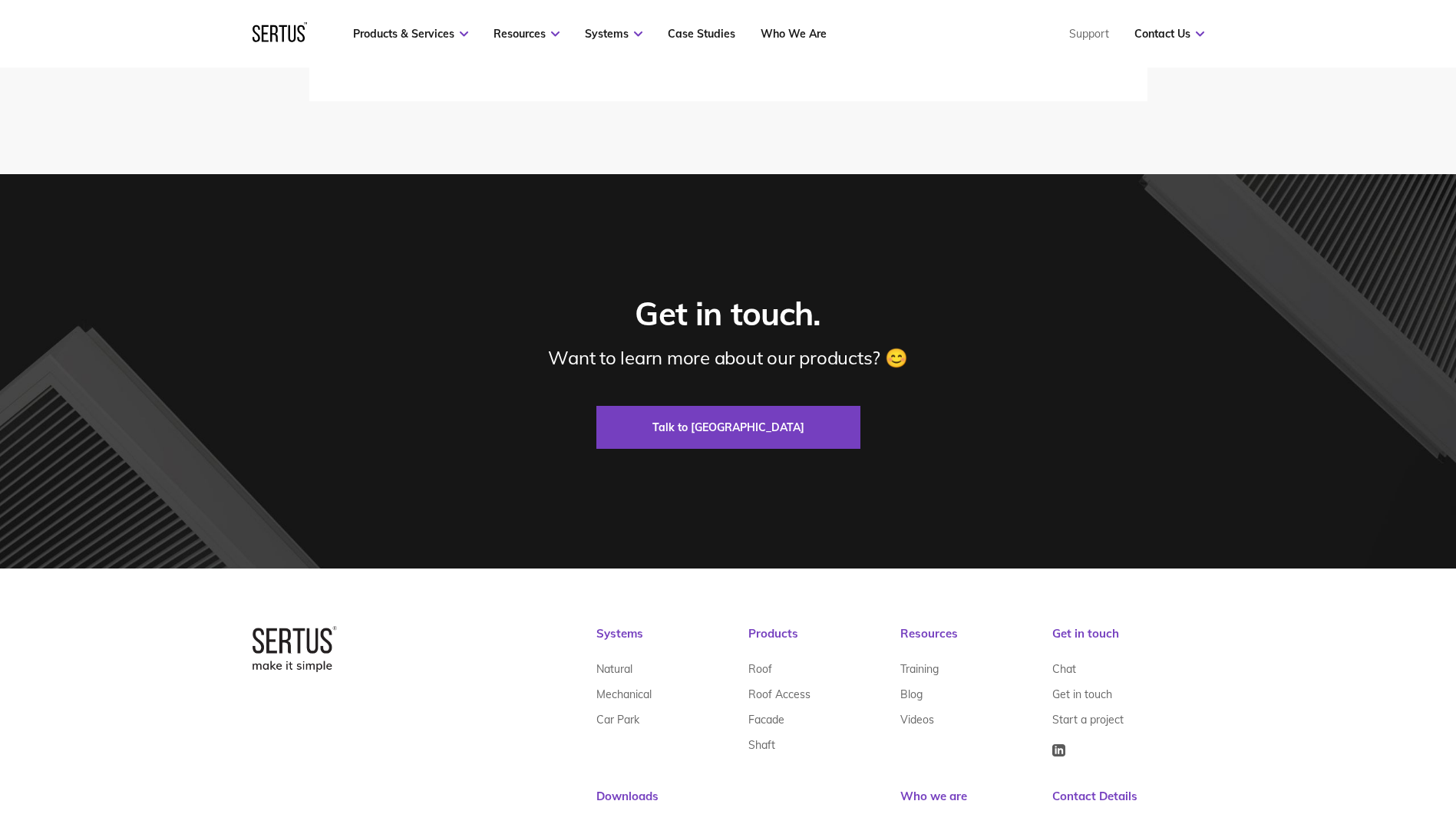
scroll to position [2148, 0]
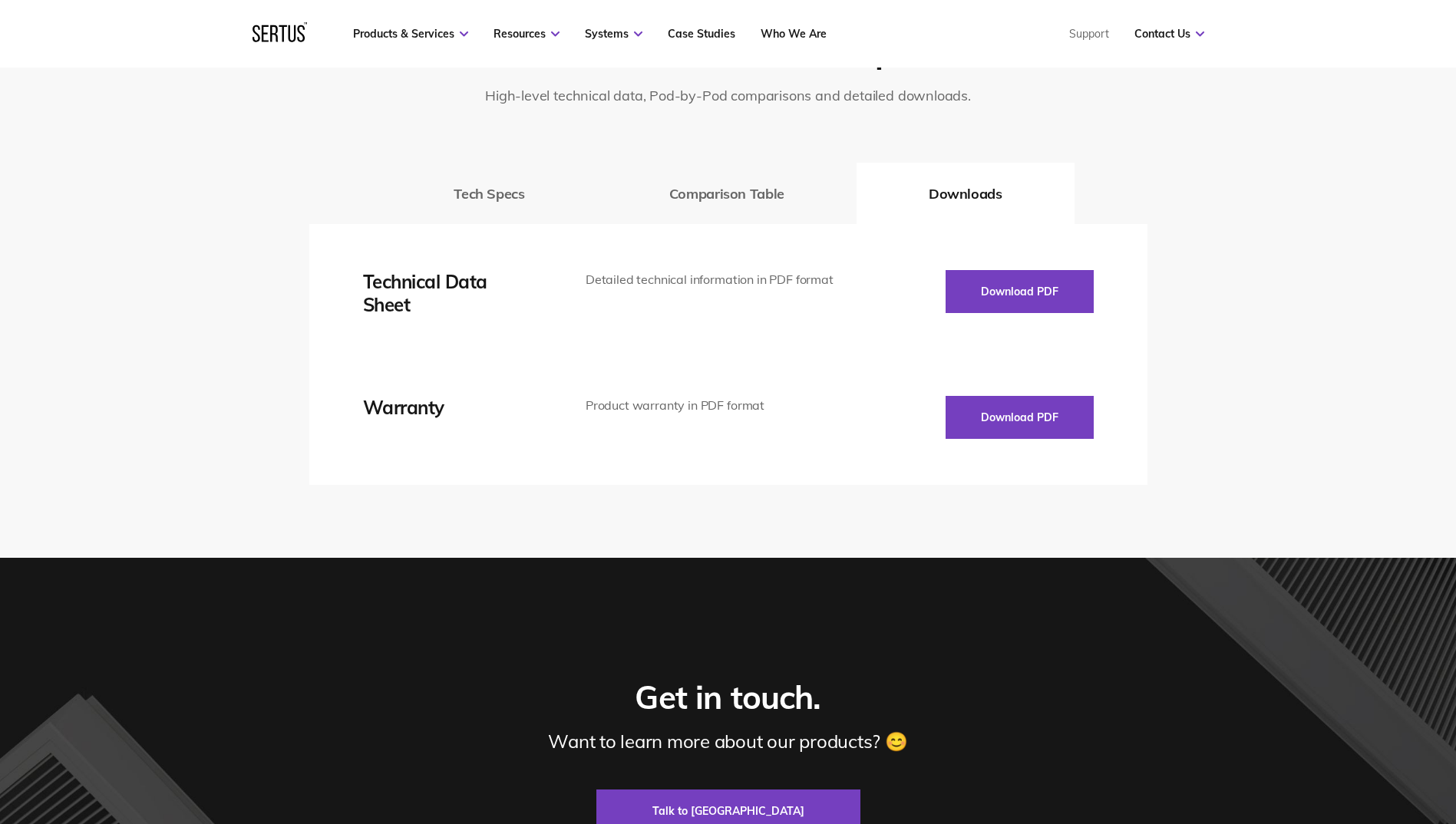
click at [1030, 317] on div "Technical Data Sheet Detailed technical information in PDF format Download PDF …" at bounding box center [728, 355] width 730 height 169
click at [1038, 302] on button "Download PDF" at bounding box center [1019, 292] width 148 height 43
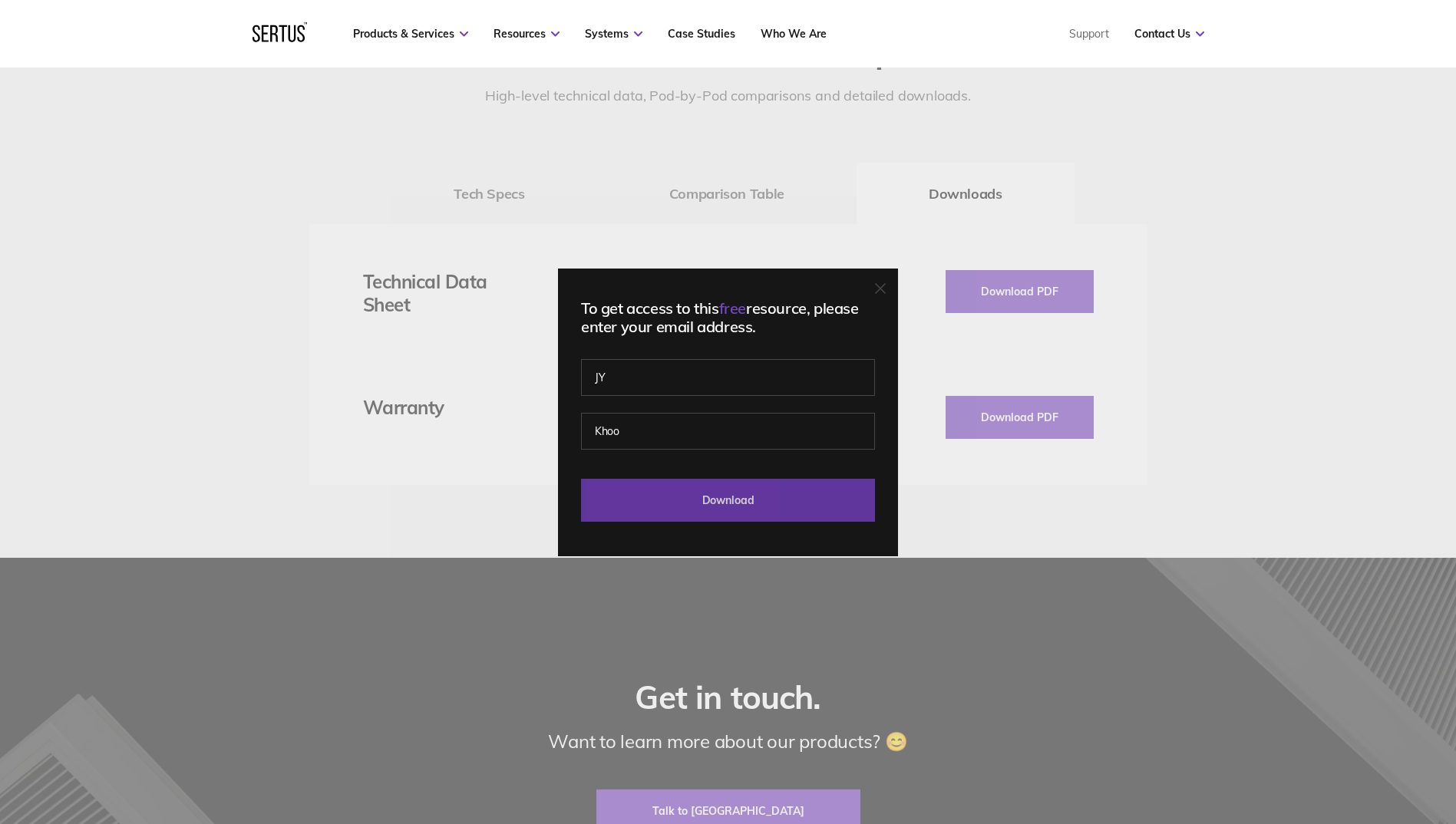
click at [700, 488] on input "Download" at bounding box center [728, 500] width 294 height 43
